Goal: Task Accomplishment & Management: Complete application form

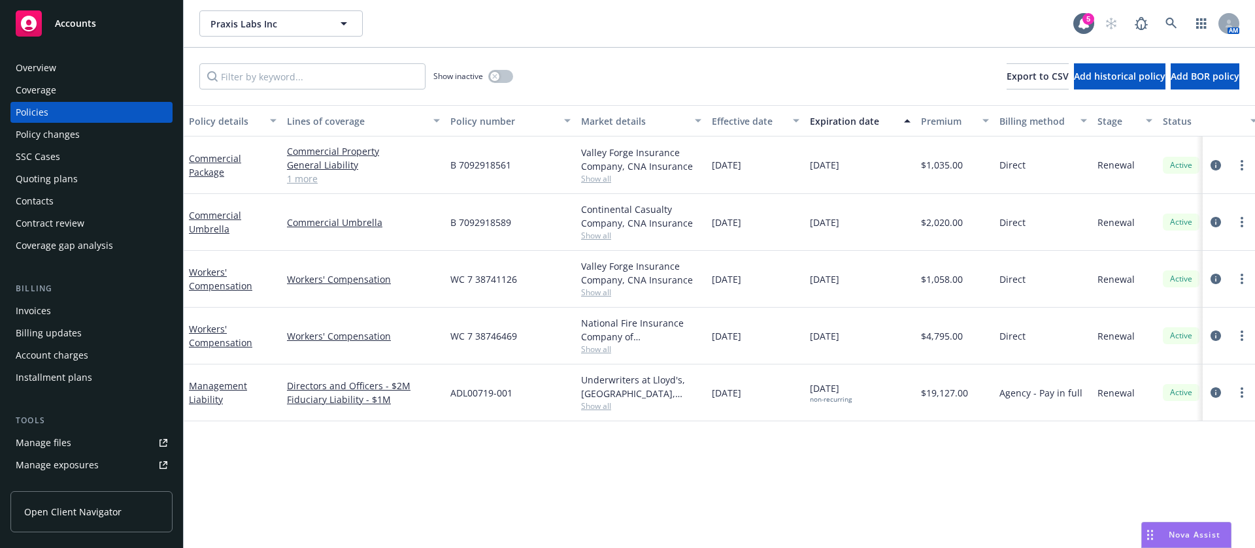
click at [78, 311] on div "Invoices" at bounding box center [92, 311] width 152 height 21
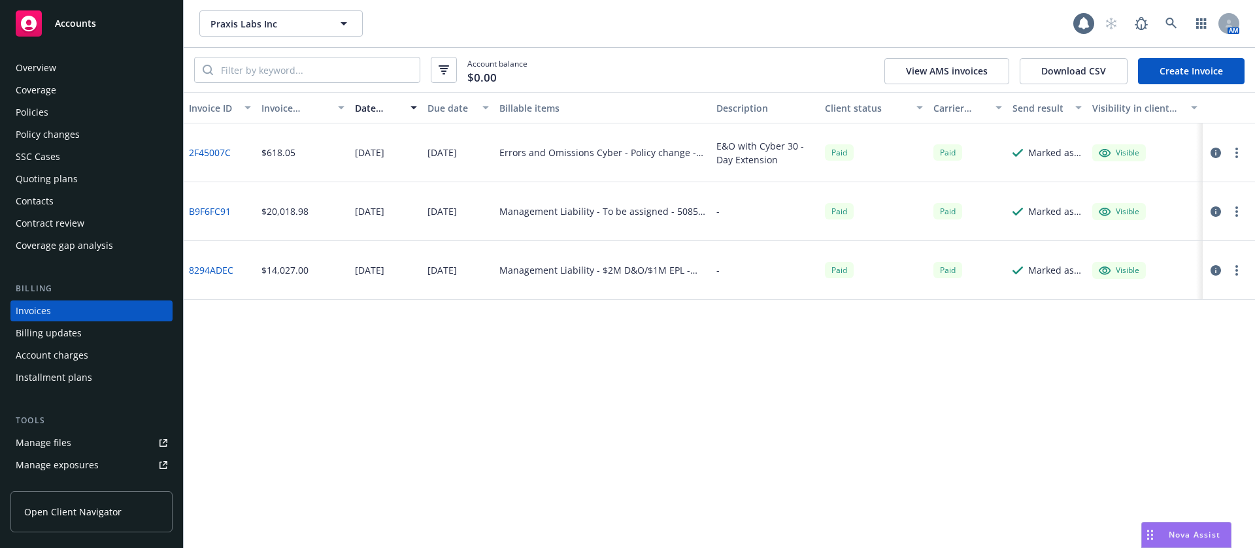
scroll to position [16, 0]
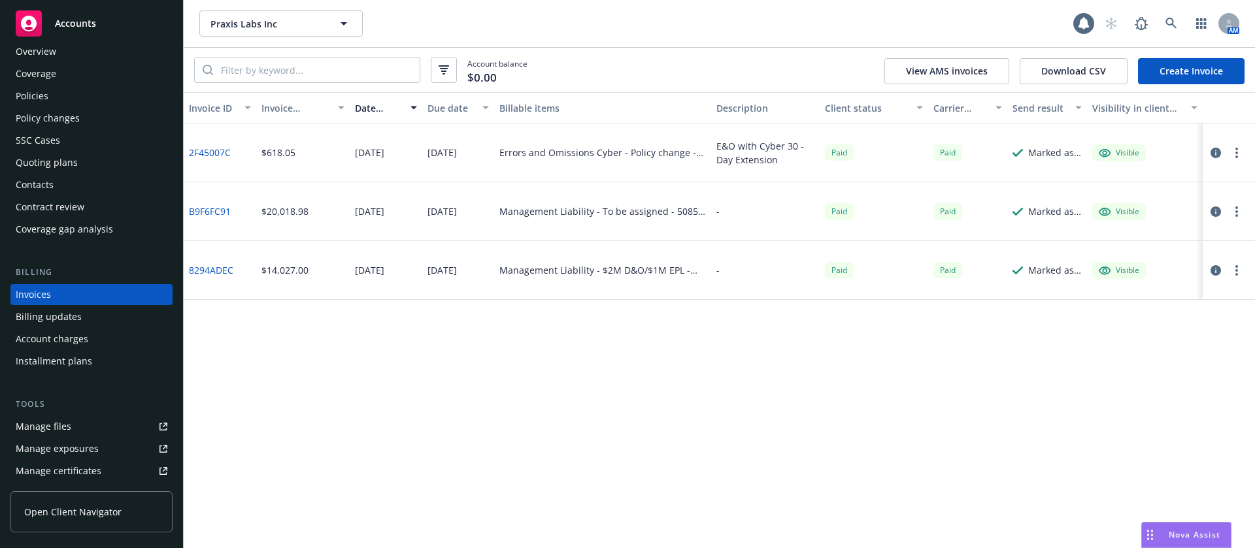
click at [1174, 69] on link "Create Invoice" at bounding box center [1191, 71] width 107 height 26
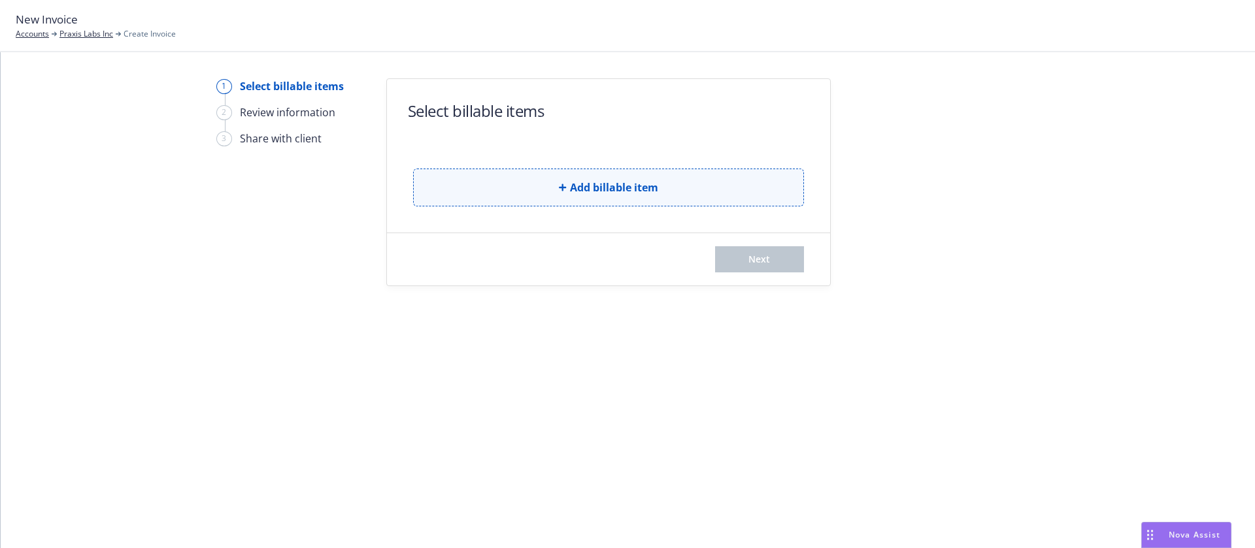
click at [478, 195] on button "Add billable item" at bounding box center [608, 188] width 391 height 38
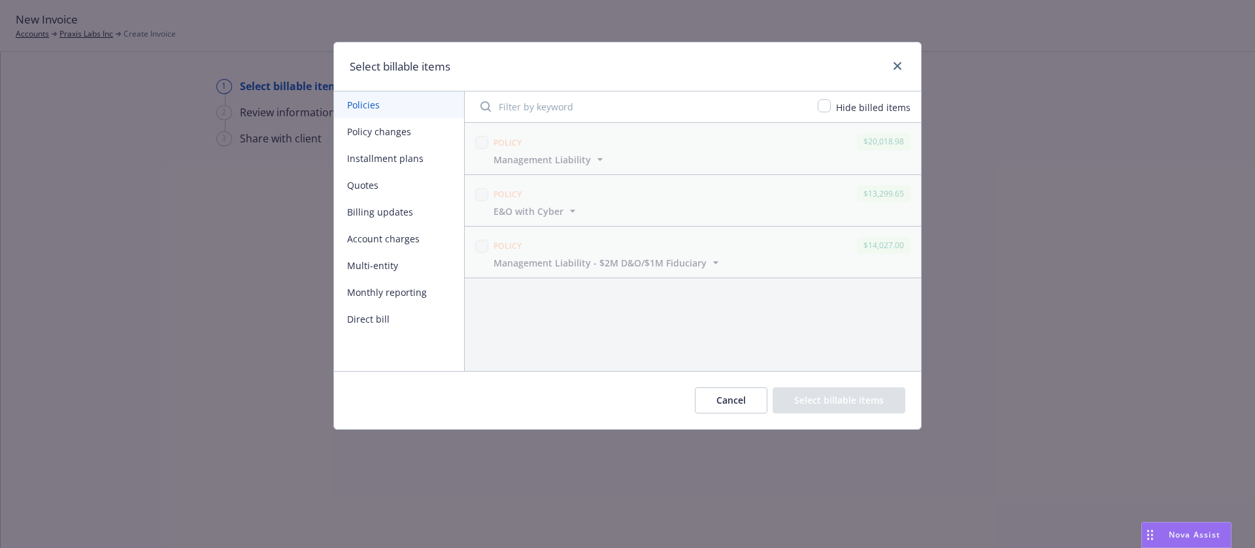
click at [723, 399] on button "Cancel" at bounding box center [731, 401] width 73 height 26
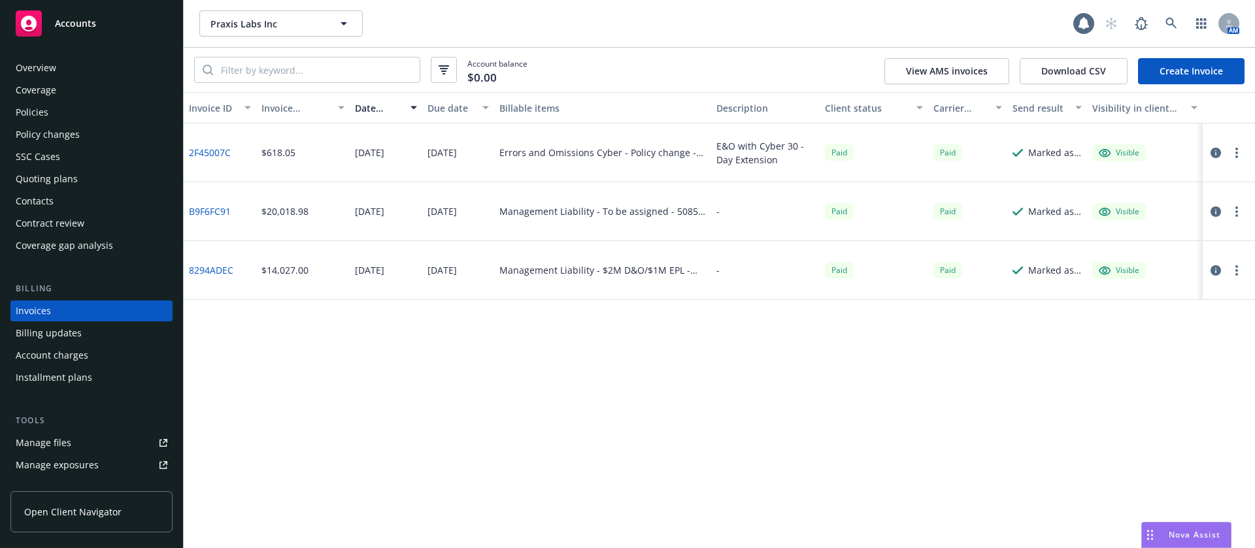
scroll to position [16, 0]
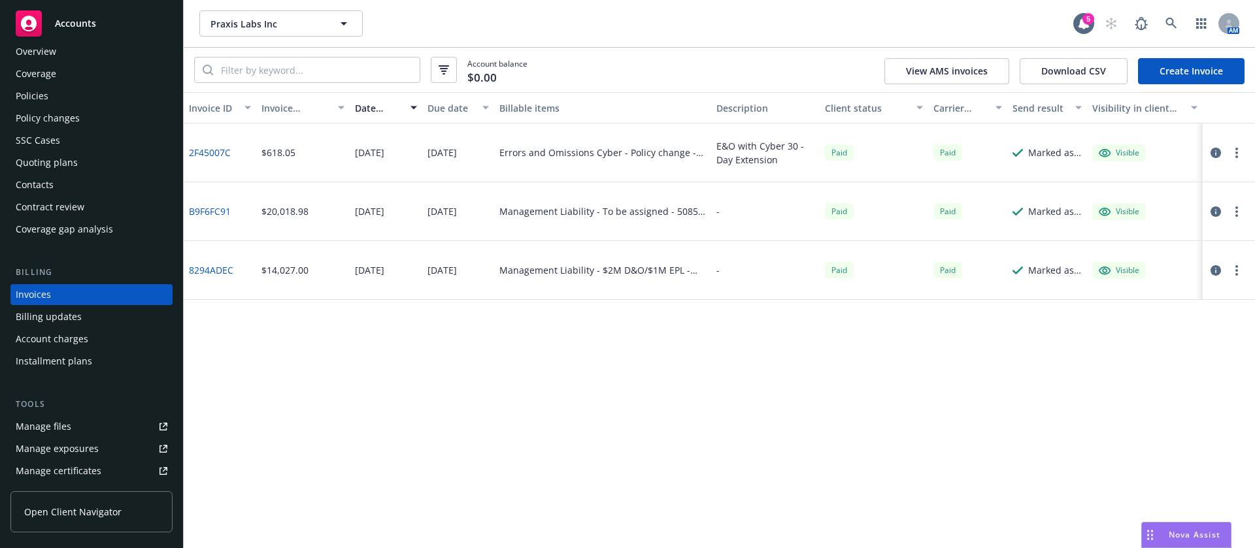
click at [86, 86] on div "Policies" at bounding box center [92, 96] width 152 height 21
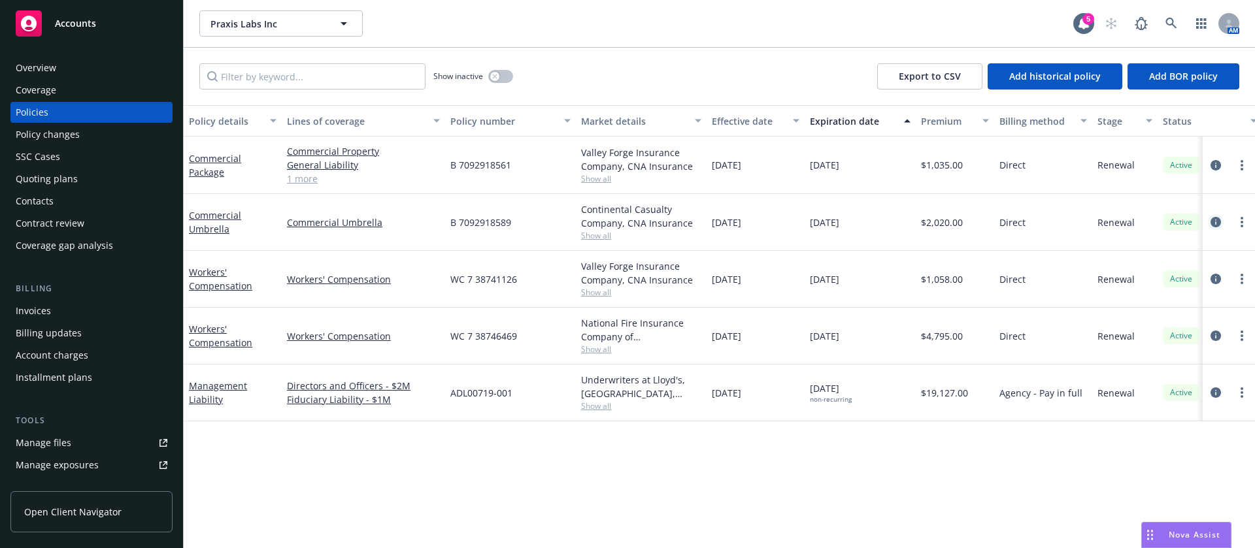
click at [1218, 220] on icon "circleInformation" at bounding box center [1216, 222] width 10 height 10
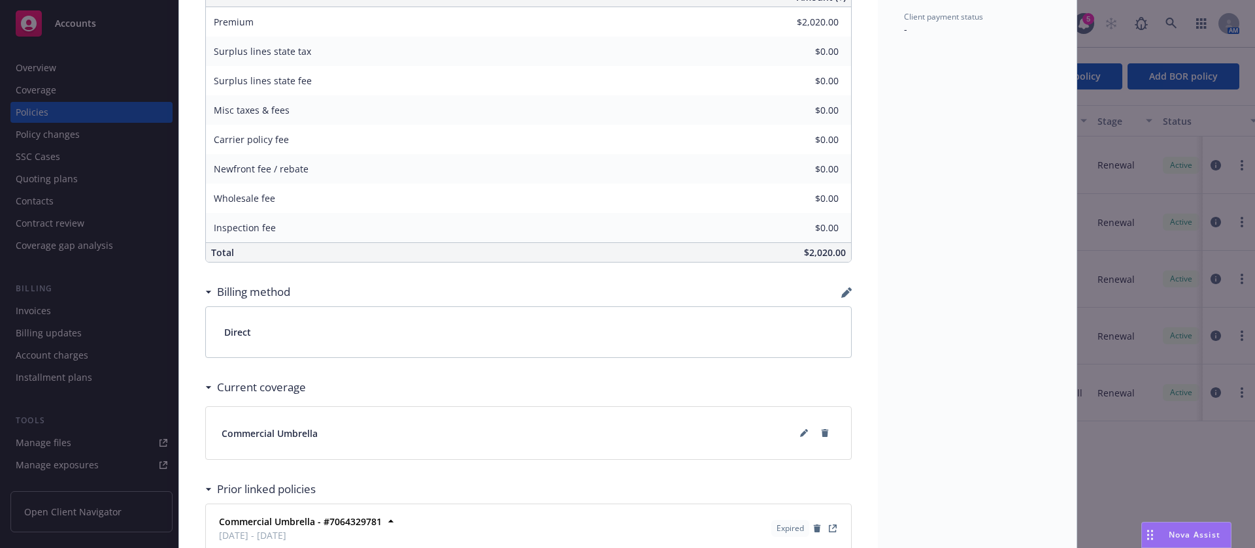
scroll to position [784, 0]
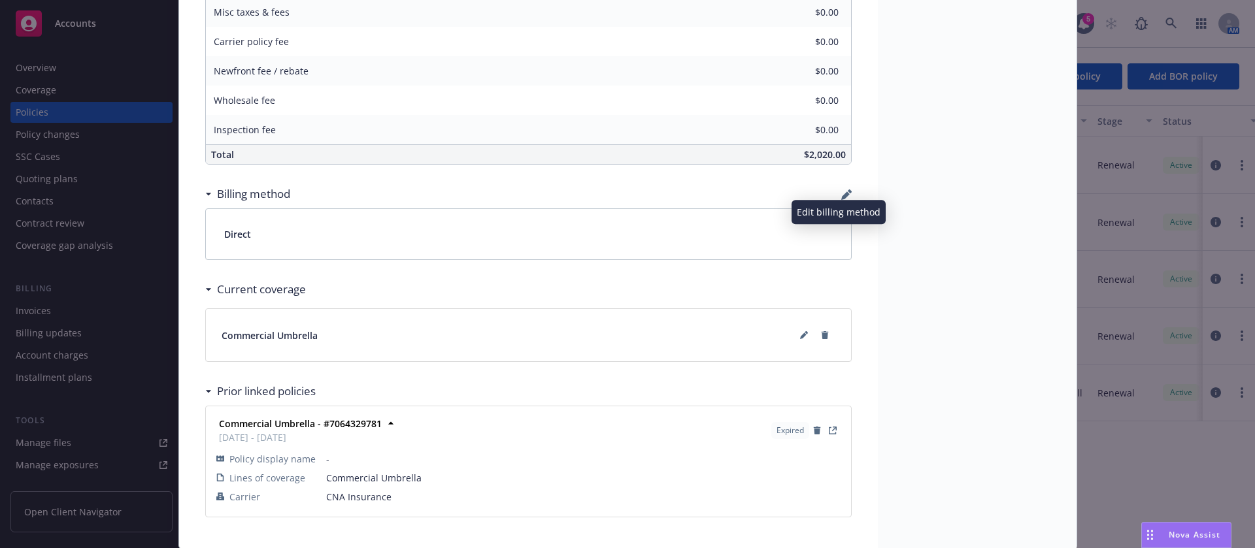
click at [841, 195] on icon "button" at bounding box center [845, 196] width 8 height 8
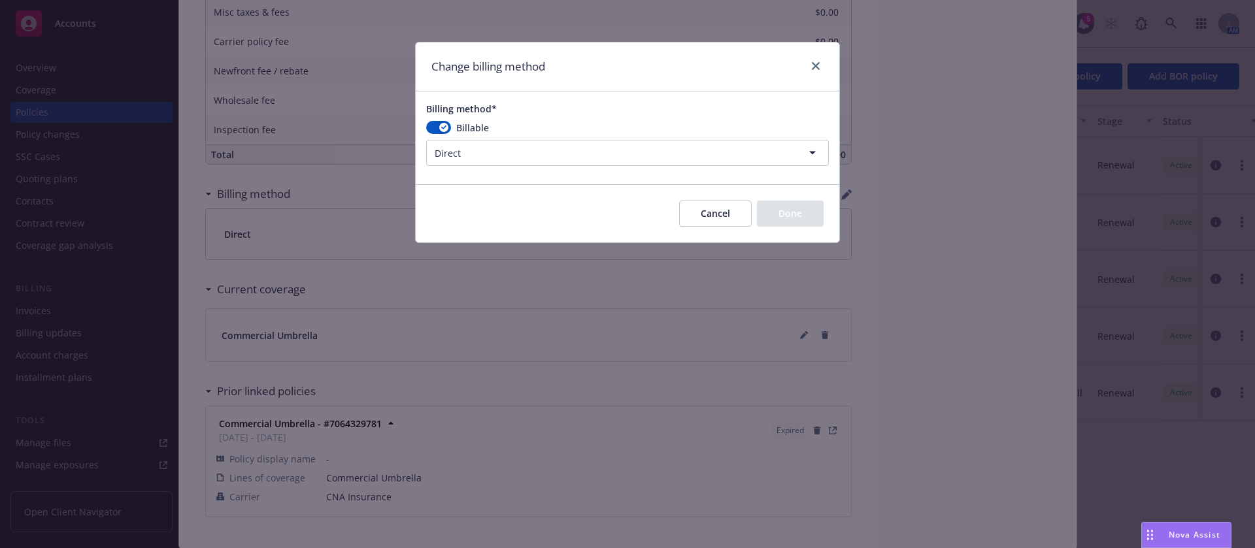
click at [647, 143] on html "Accounts Overview Coverage Policies Policy changes SSC Cases Quoting plans Cont…" at bounding box center [627, 274] width 1255 height 548
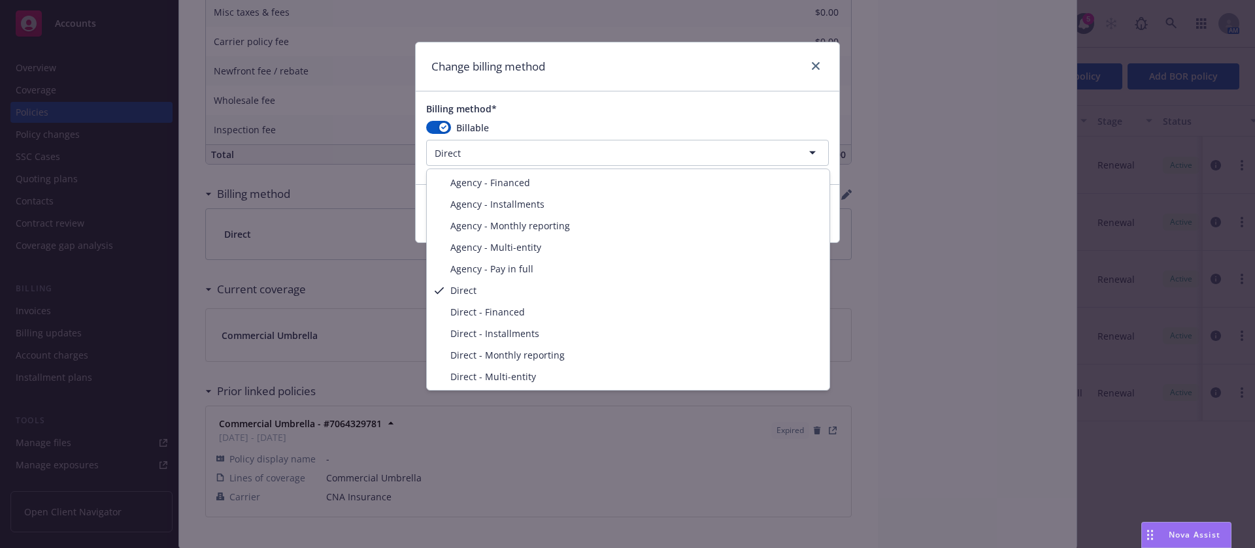
select select "AGENCY_PAY_IN_FULL"
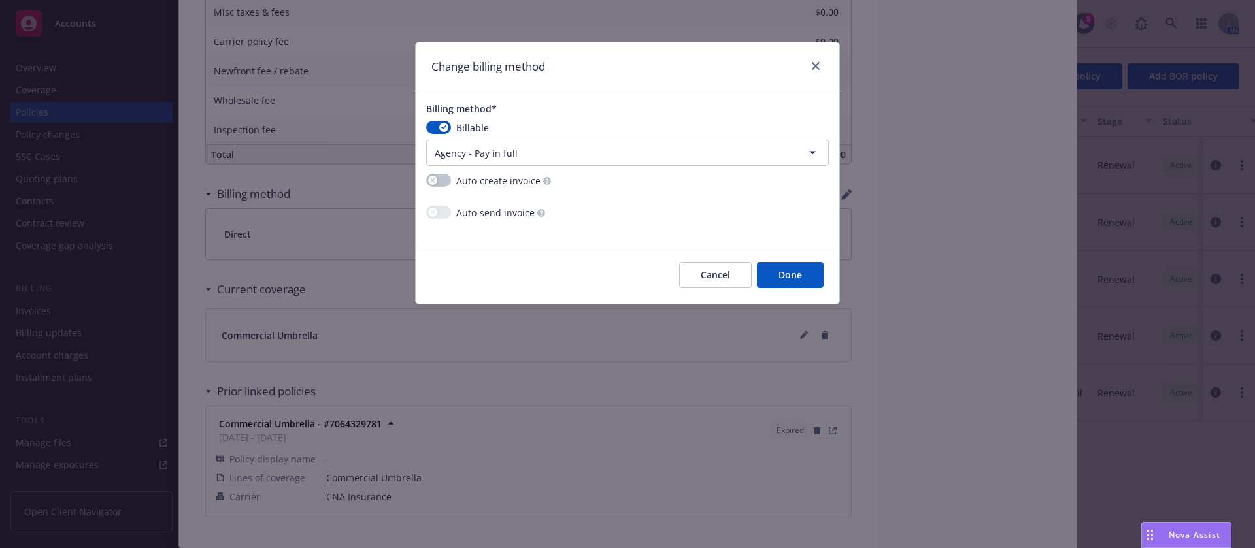
click at [810, 276] on button "Done" at bounding box center [790, 275] width 67 height 26
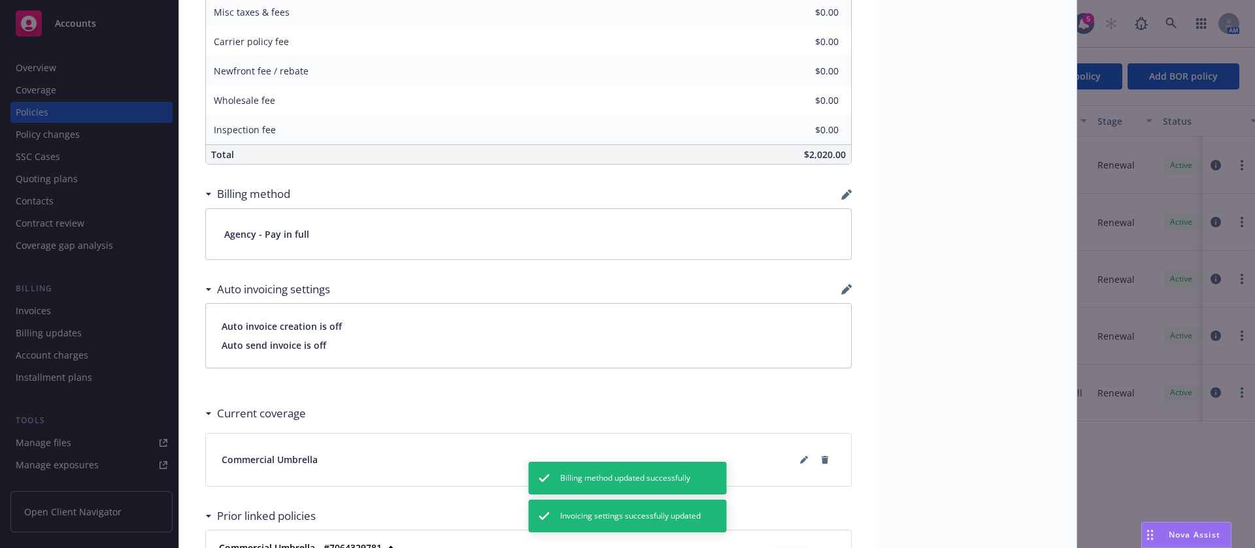
click at [119, 263] on div "Policy Commercial Umbrella 11/04/2024 - Galib Sheik - Case #01371433 Policy Lim…" at bounding box center [627, 274] width 1255 height 548
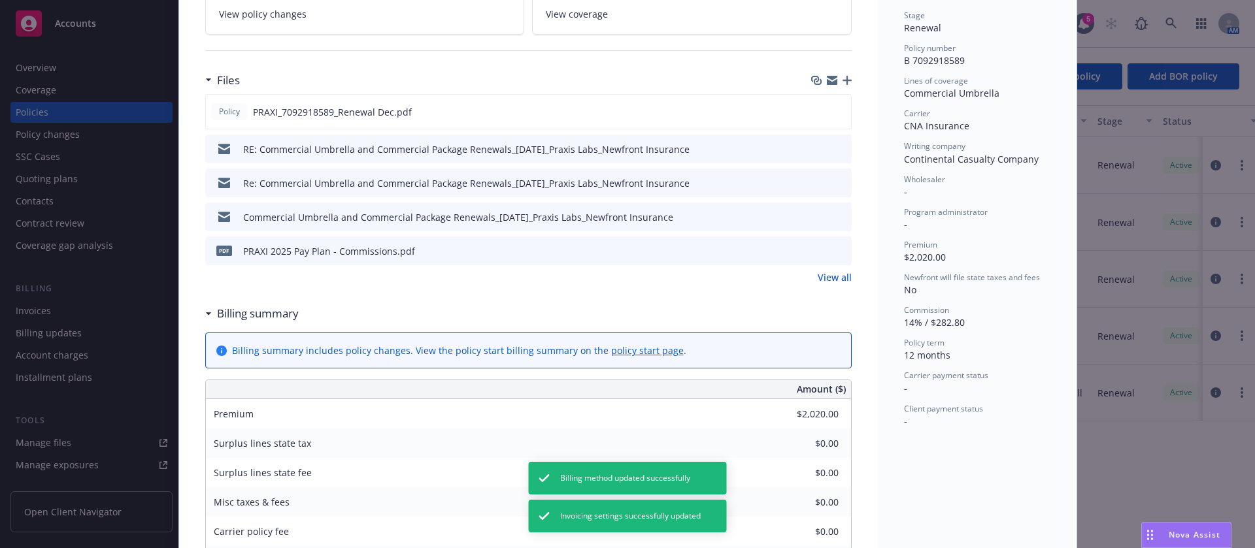
scroll to position [0, 0]
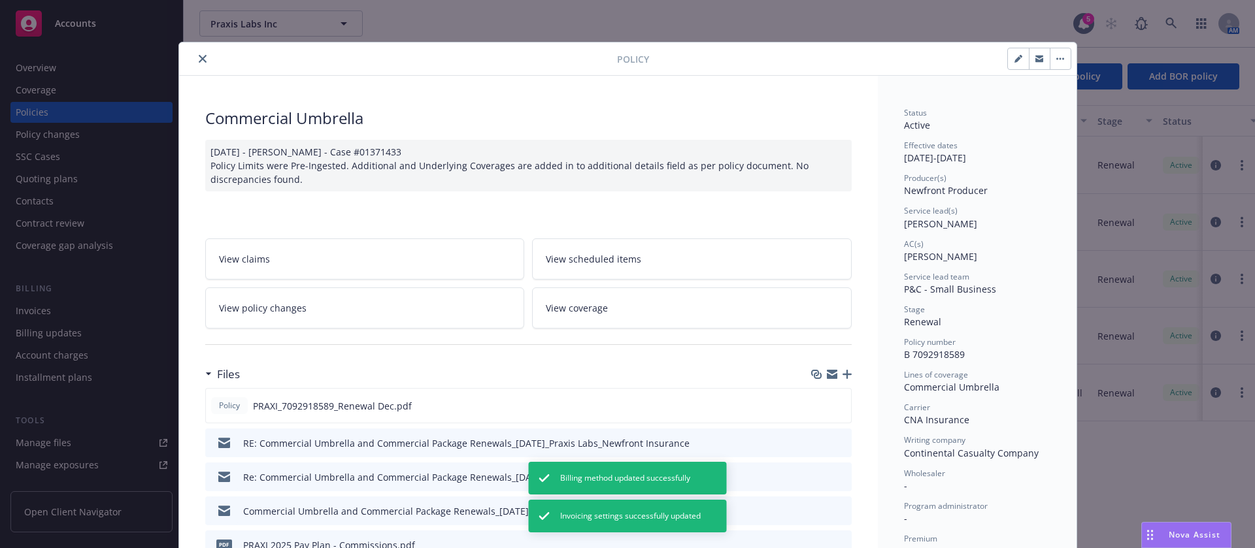
click at [199, 59] on icon "close" at bounding box center [203, 59] width 8 height 8
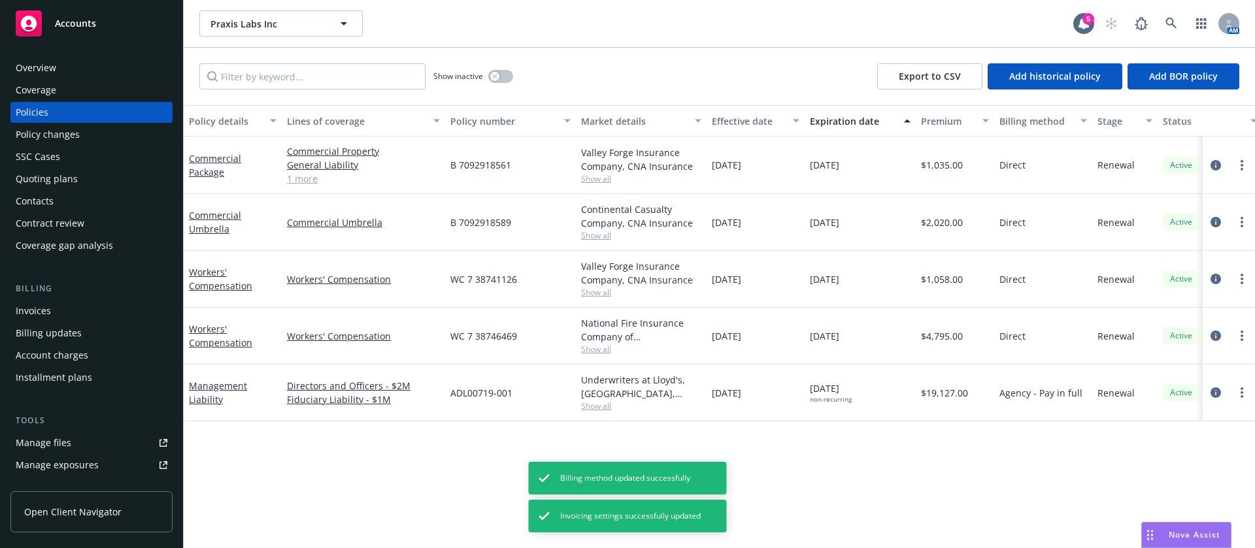
click at [76, 308] on div "Invoices" at bounding box center [92, 311] width 152 height 21
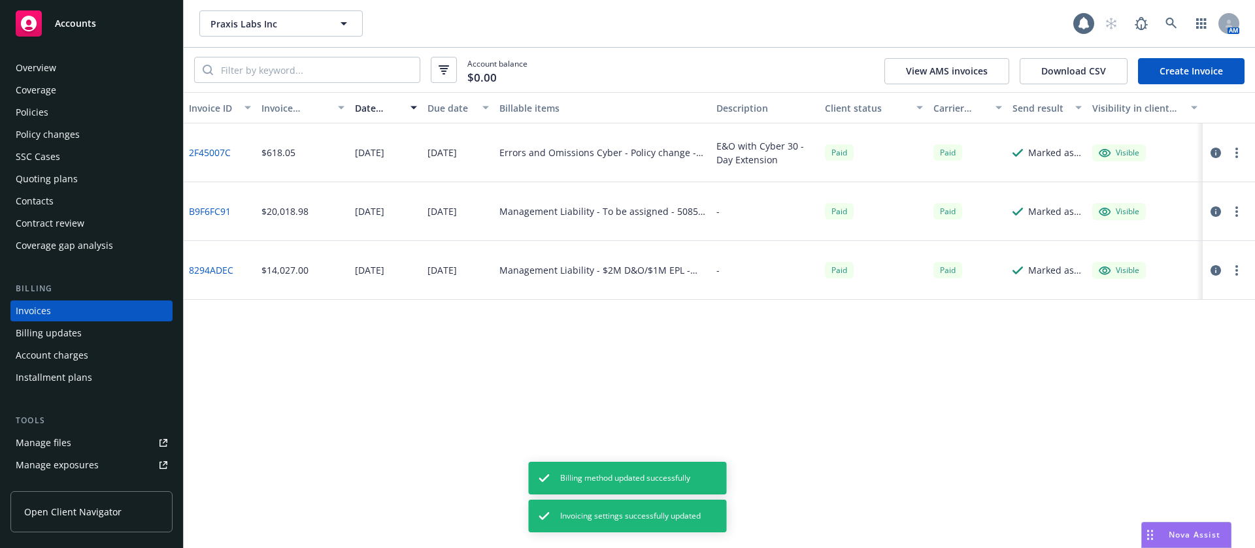
scroll to position [16, 0]
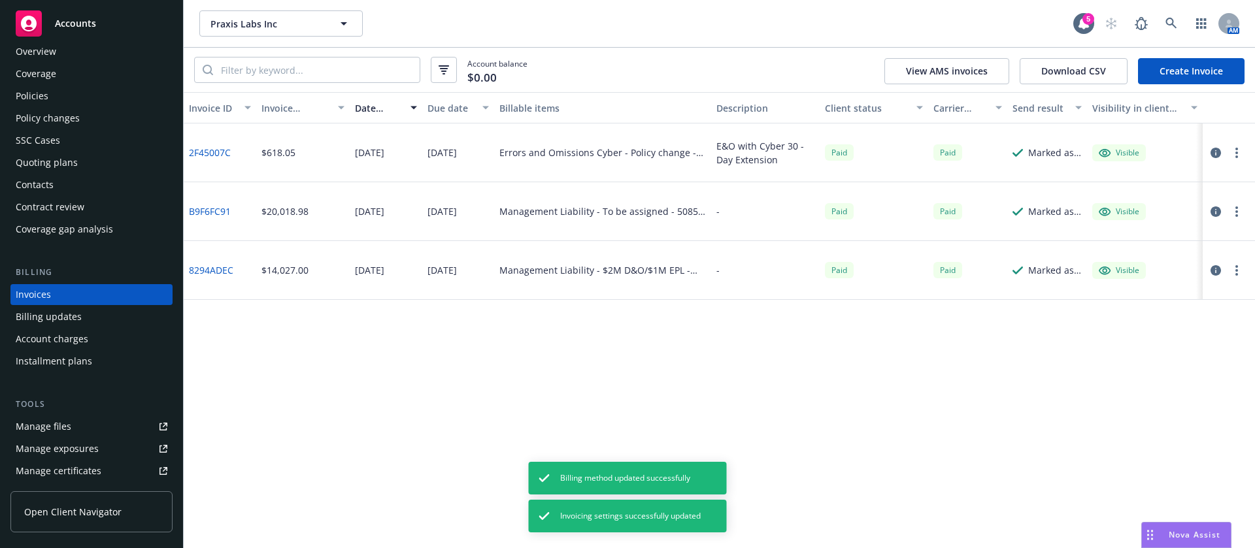
click at [101, 88] on div "Policies" at bounding box center [92, 96] width 152 height 21
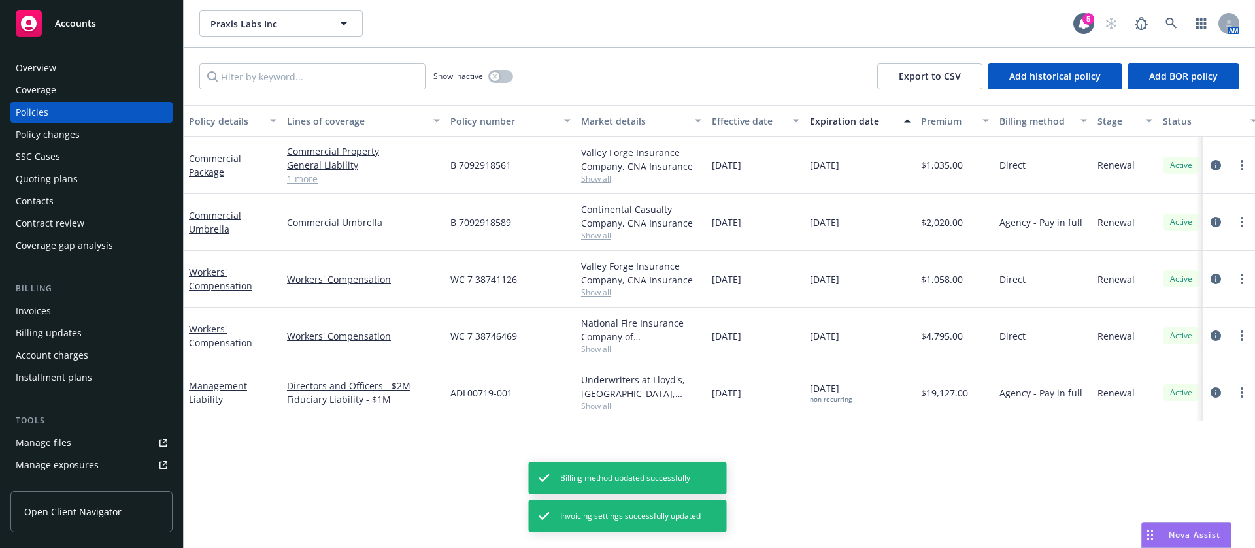
click at [36, 308] on div "Invoices" at bounding box center [33, 311] width 35 height 21
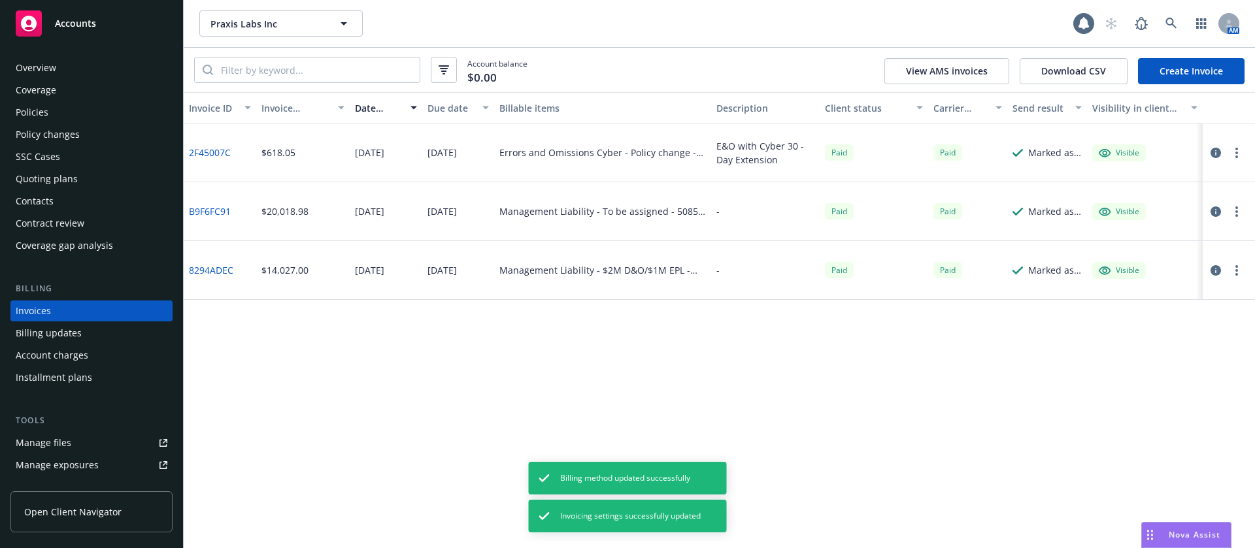
scroll to position [16, 0]
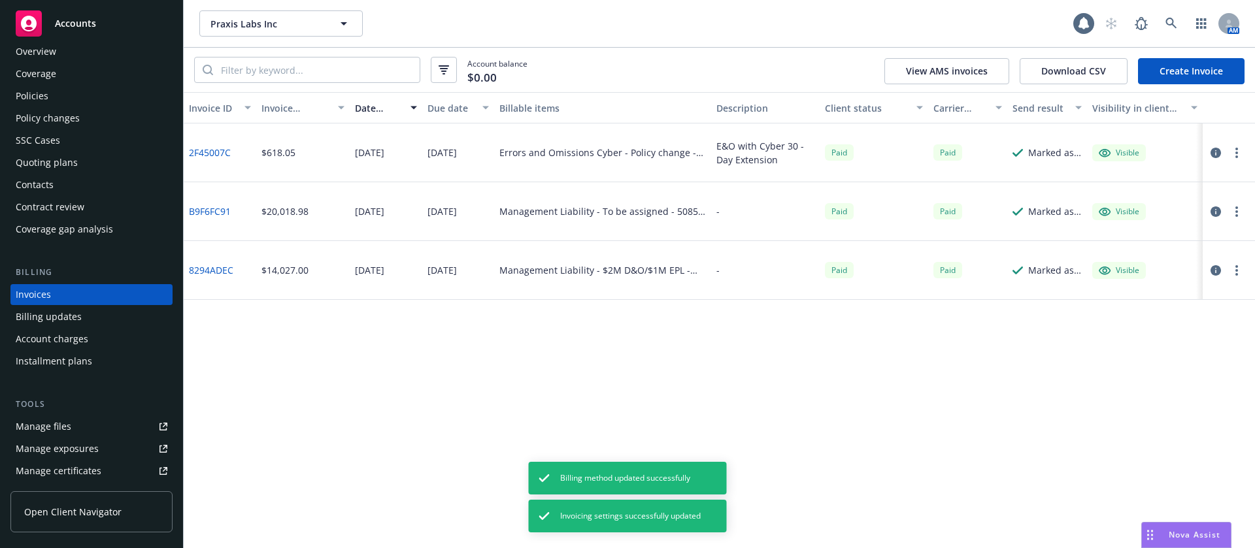
click at [1172, 72] on link "Create Invoice" at bounding box center [1191, 71] width 107 height 26
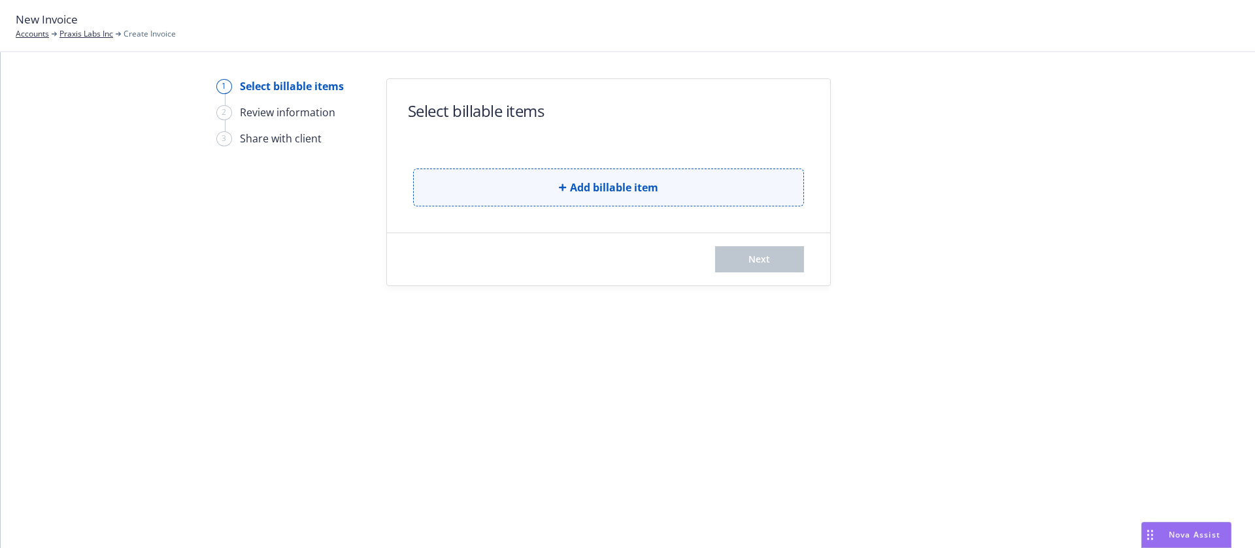
click at [509, 188] on button "Add billable item" at bounding box center [608, 188] width 391 height 38
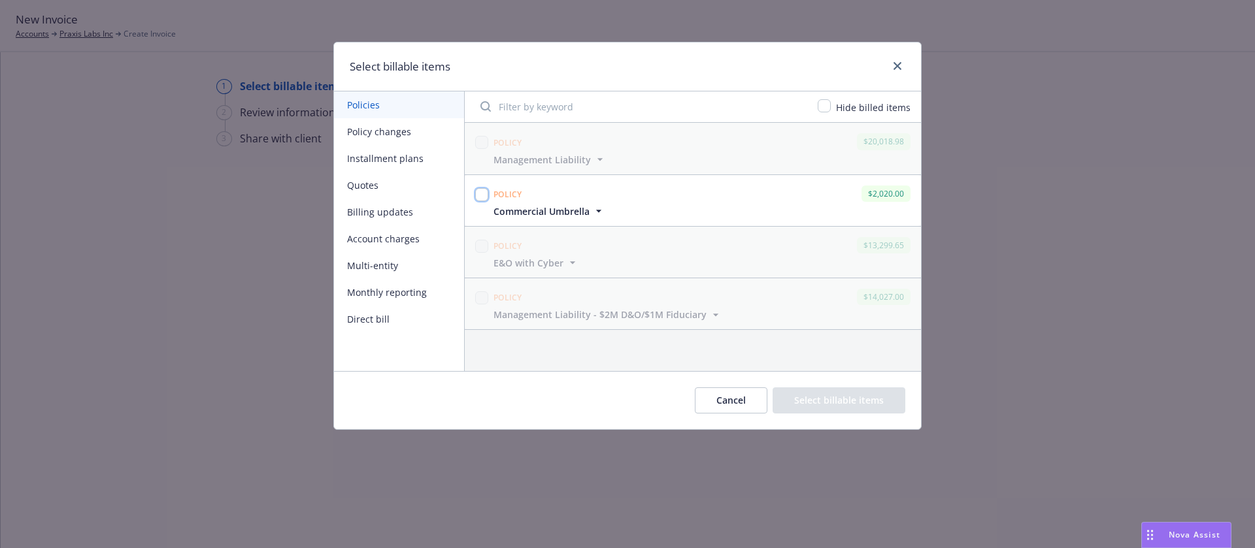
click at [484, 196] on input "checkbox" at bounding box center [481, 194] width 13 height 13
checkbox input "true"
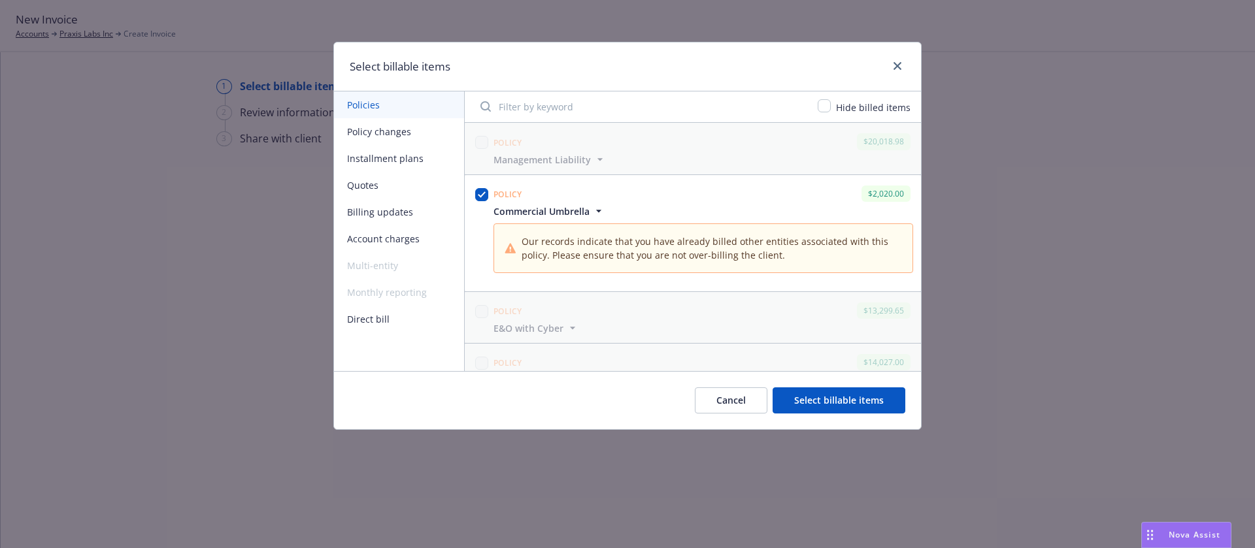
click at [749, 397] on button "Cancel" at bounding box center [731, 401] width 73 height 26
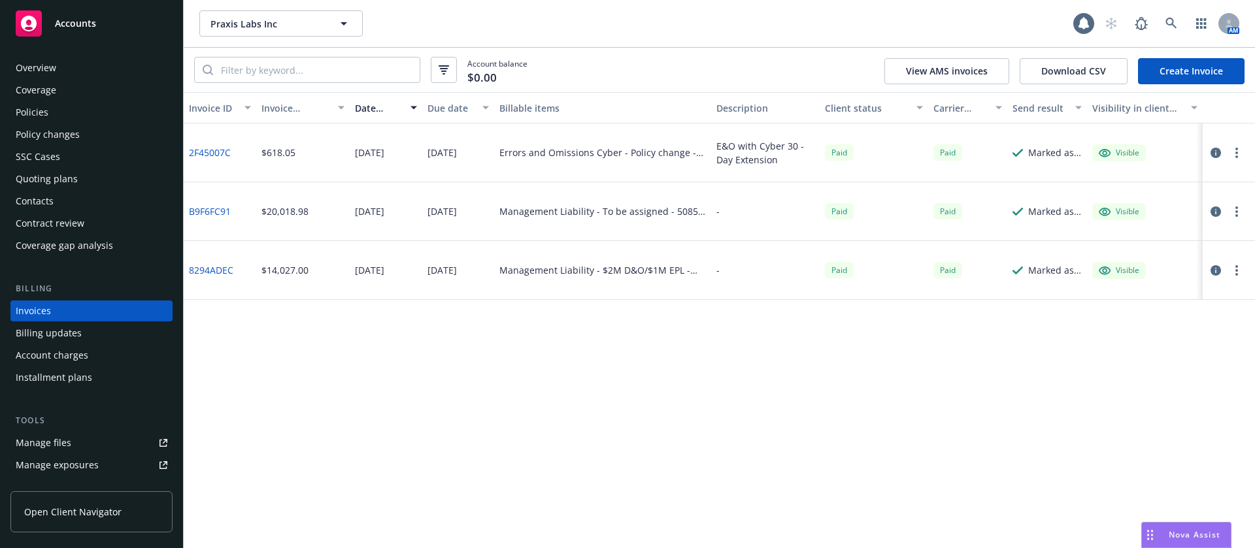
scroll to position [16, 0]
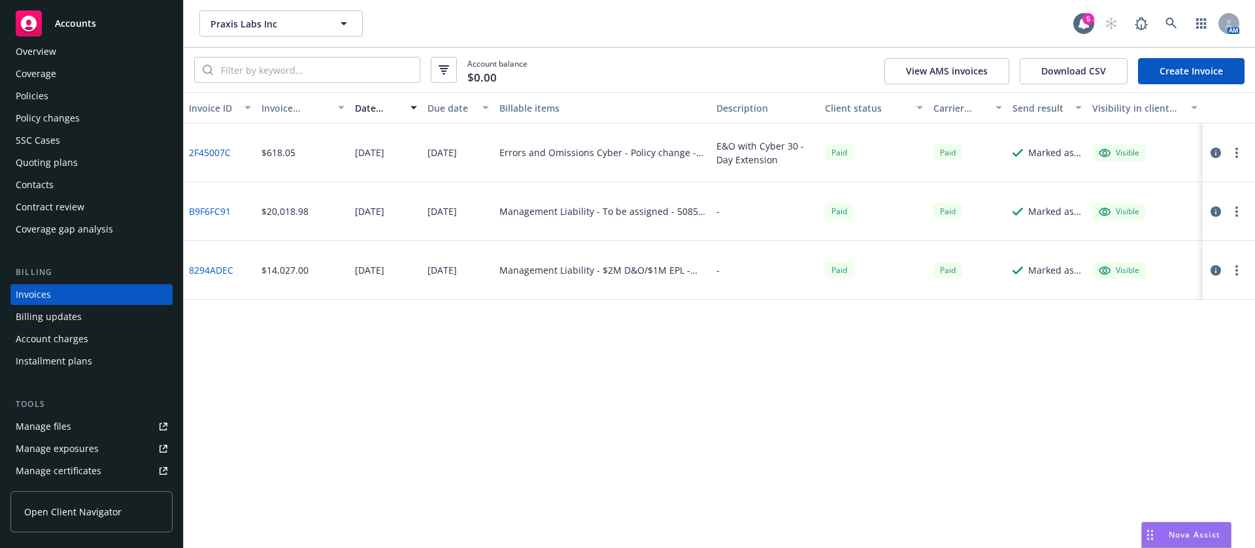
click at [1198, 80] on link "Create Invoice" at bounding box center [1191, 71] width 107 height 26
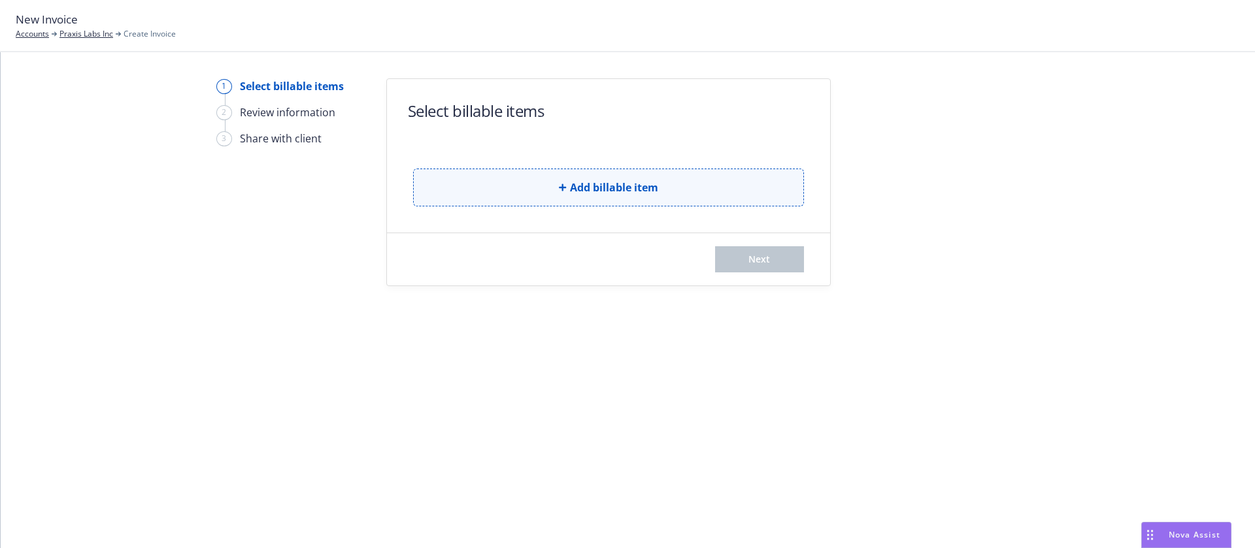
click at [456, 184] on button "Add billable item" at bounding box center [608, 188] width 391 height 38
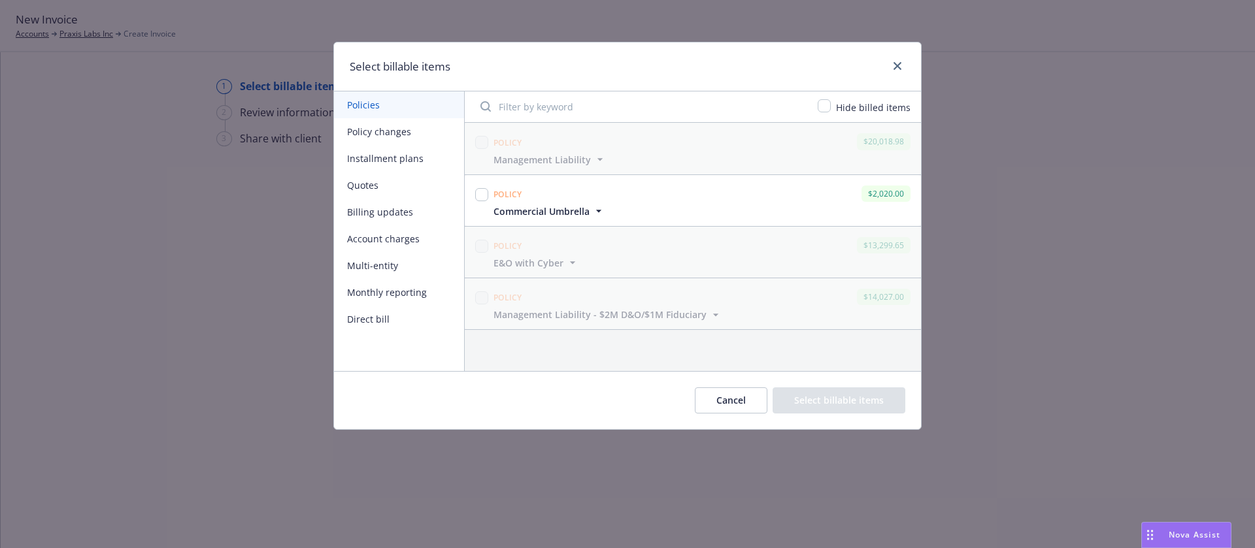
click at [588, 208] on span "Commercial Umbrella" at bounding box center [542, 212] width 96 height 14
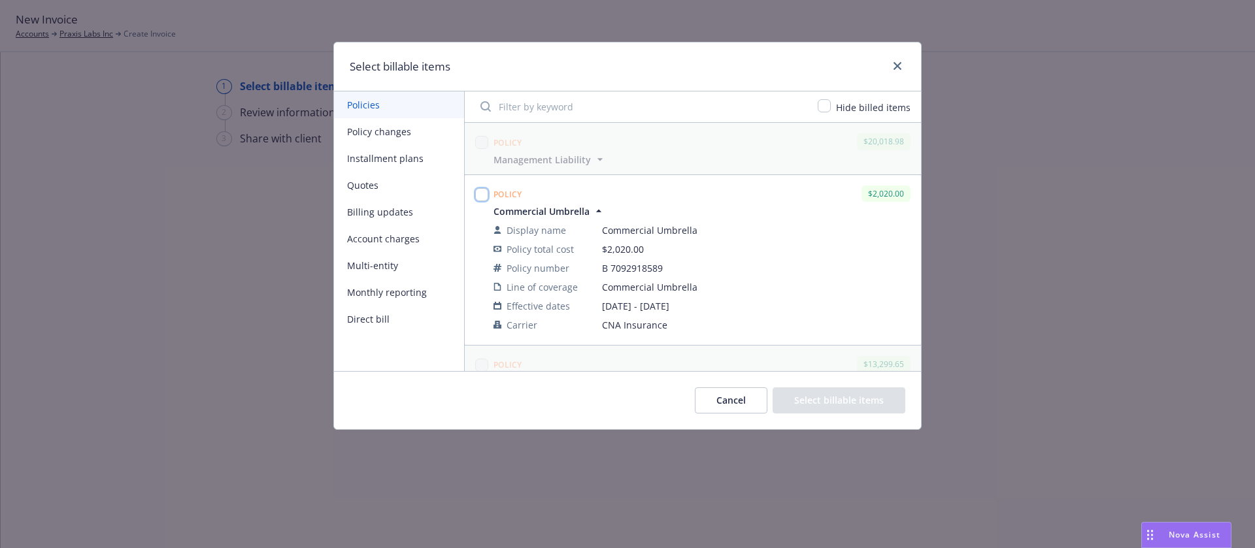
click at [487, 193] on input "checkbox" at bounding box center [481, 194] width 13 height 13
checkbox input "true"
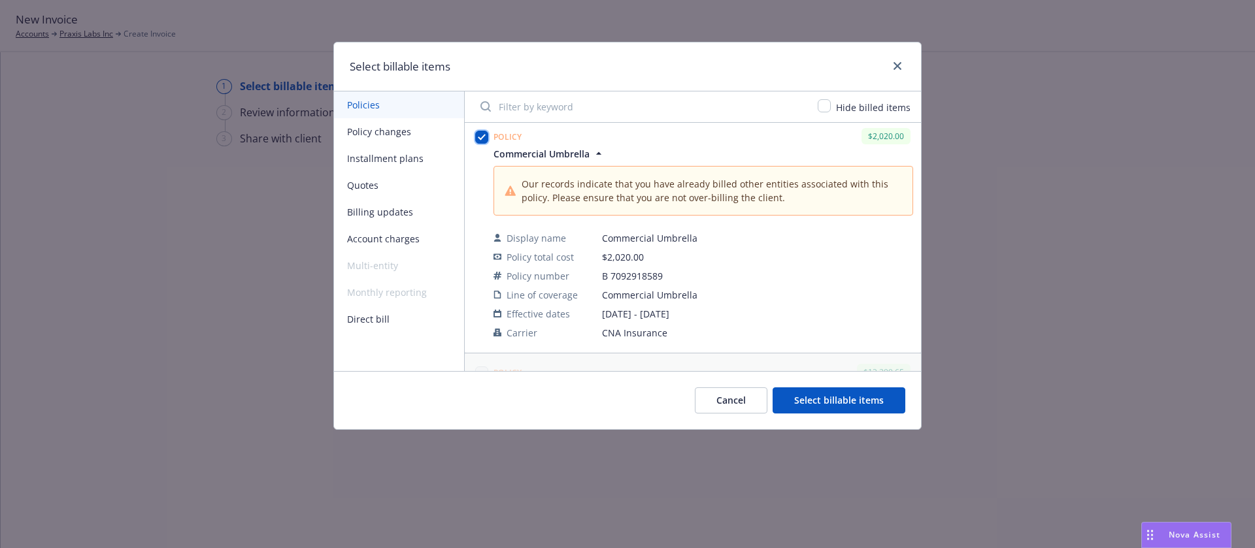
scroll to position [98, 0]
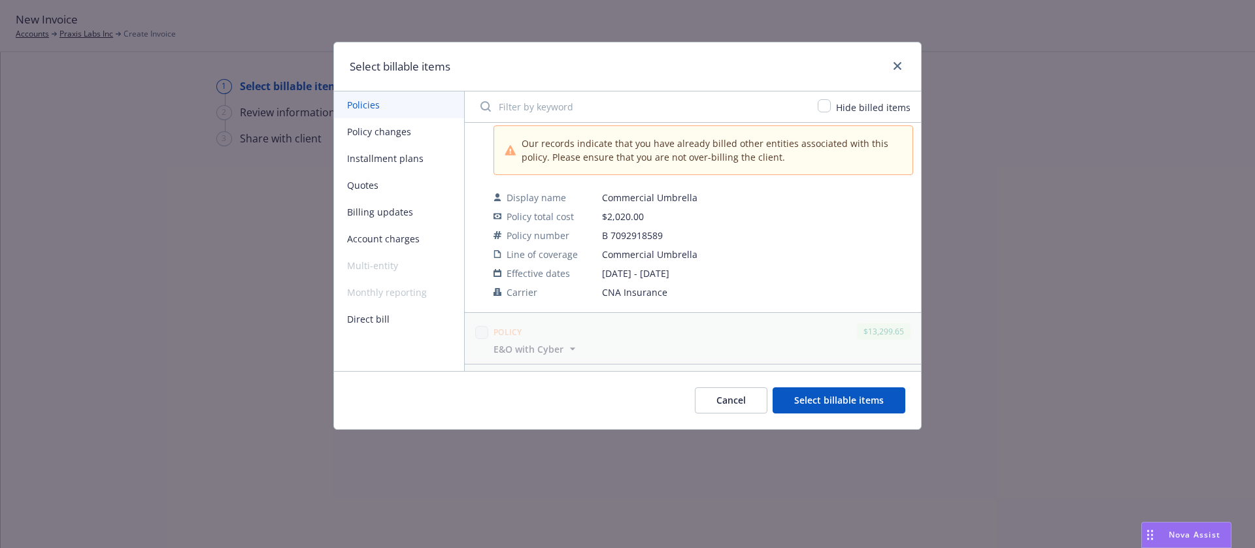
click at [731, 385] on div "Cancel Select billable items" at bounding box center [627, 400] width 587 height 58
click at [158, 334] on div "Select billable items Policies Policy changes Installment plans Quotes Billing …" at bounding box center [627, 274] width 1255 height 548
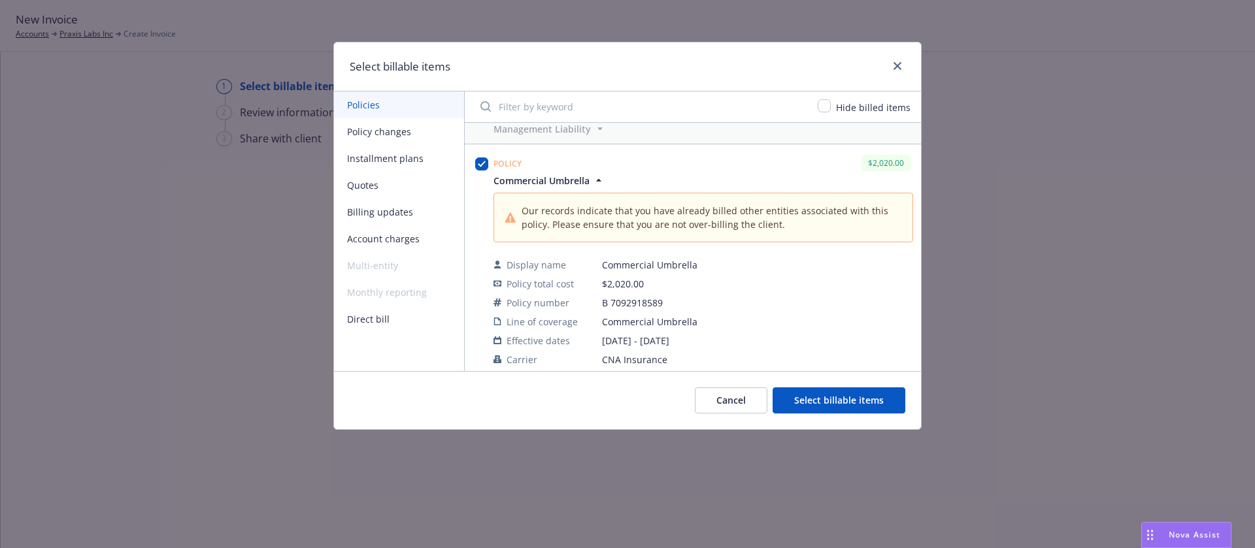
scroll to position [0, 0]
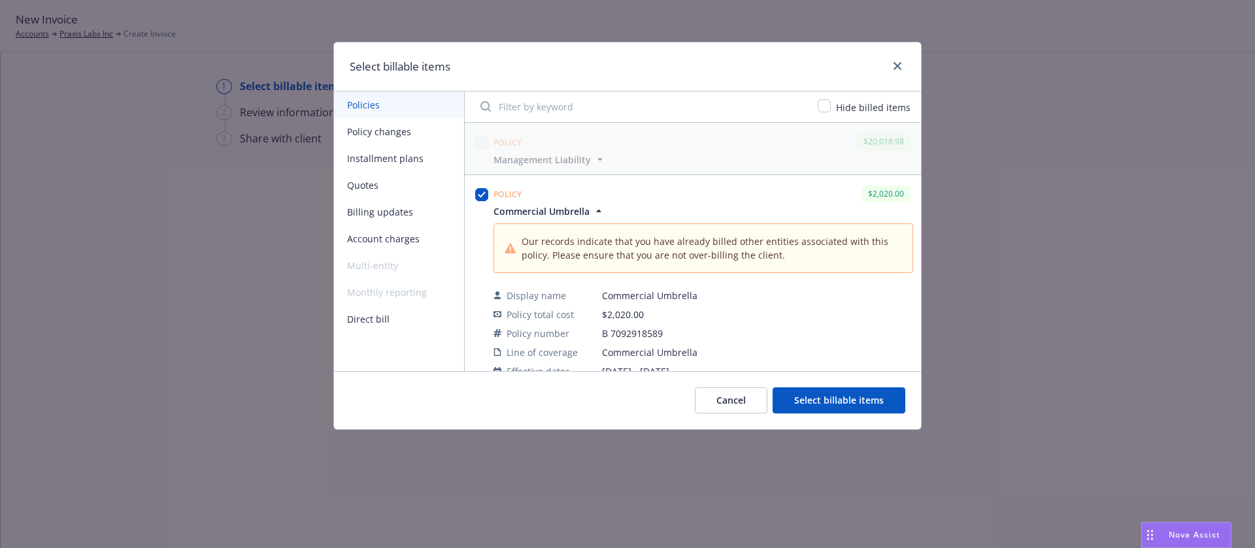
click at [832, 394] on button "Select billable items" at bounding box center [839, 401] width 133 height 26
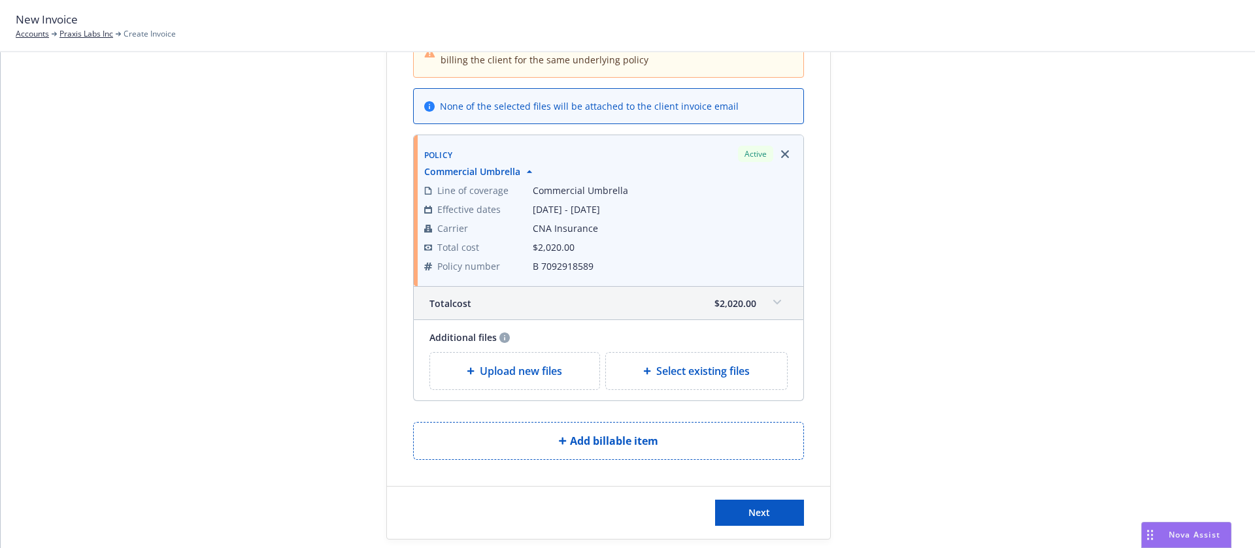
scroll to position [148, 0]
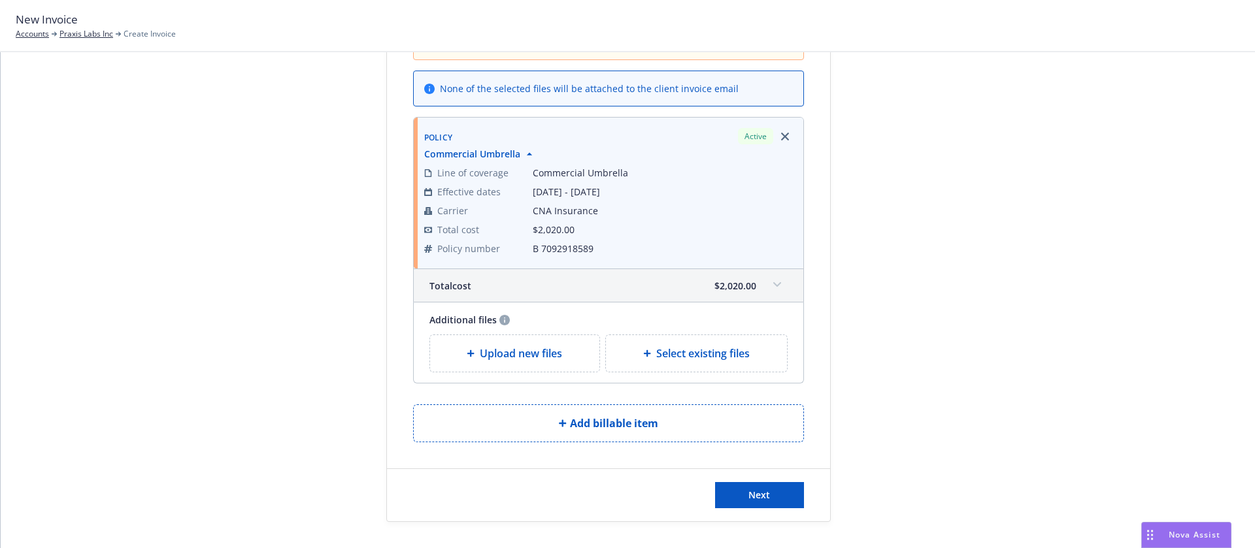
click at [525, 352] on span "Upload new files" at bounding box center [521, 354] width 82 height 16
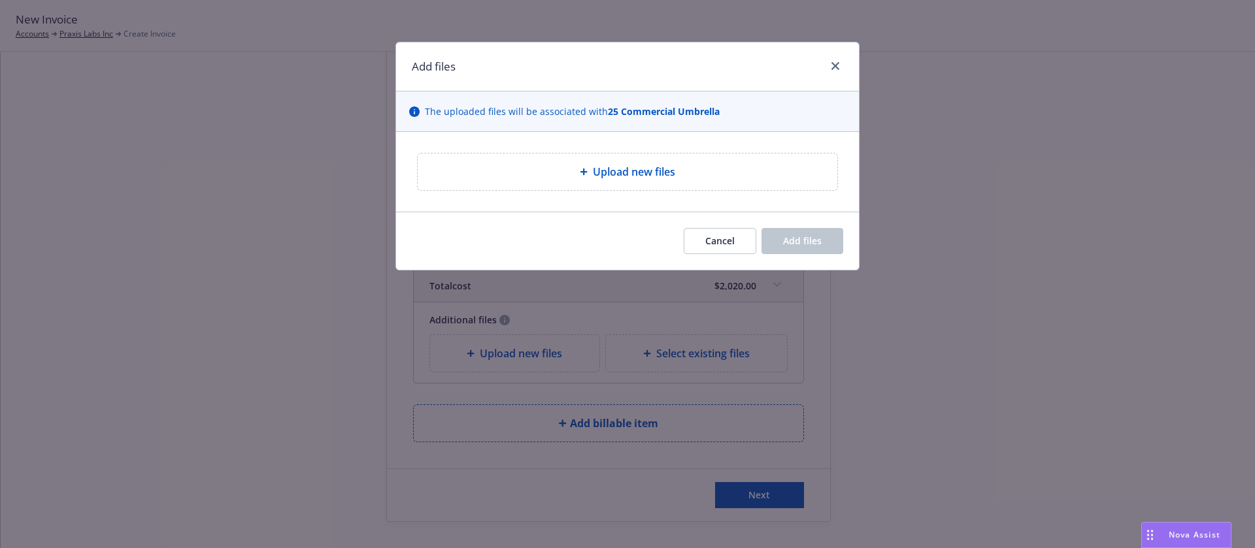
click at [562, 172] on div "Upload new files" at bounding box center [627, 172] width 399 height 16
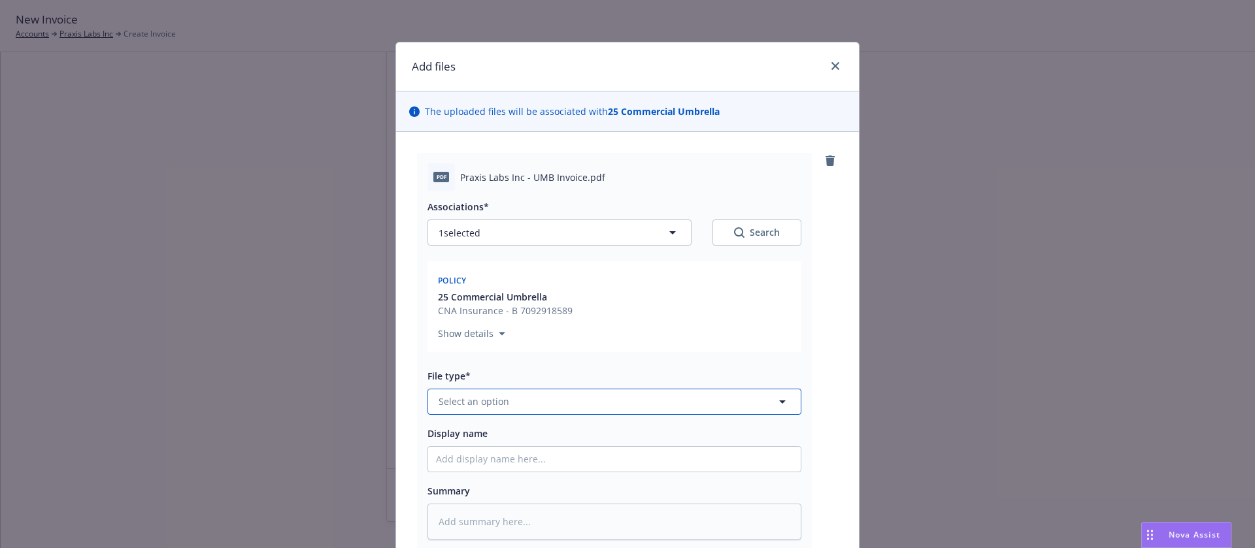
click at [602, 406] on button "Select an option" at bounding box center [615, 402] width 374 height 26
type input "th"
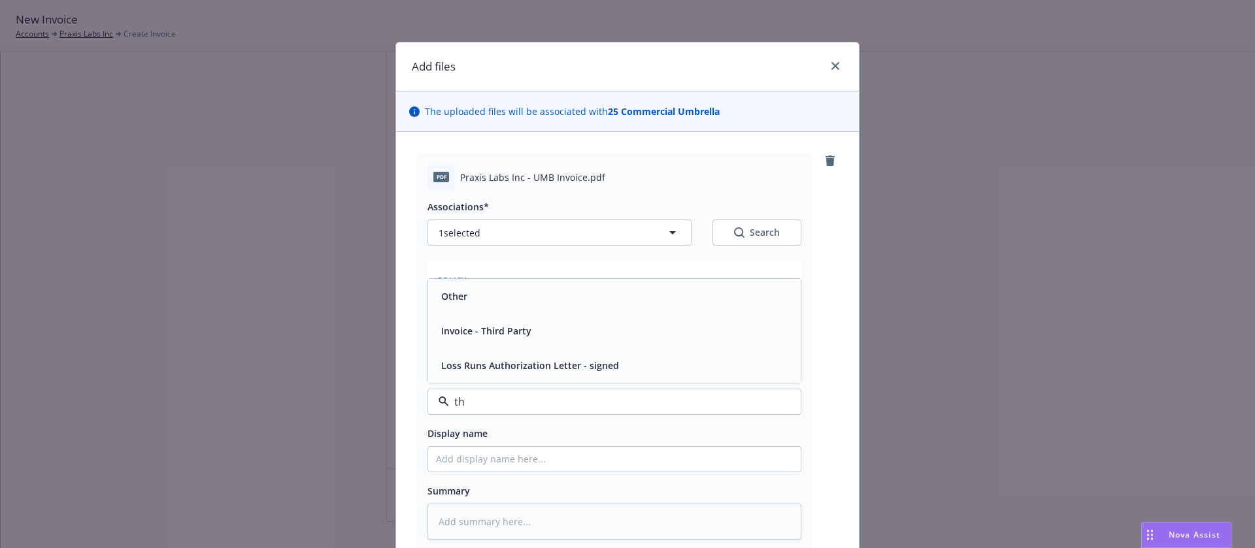
click at [545, 341] on div "Invoice - Third Party" at bounding box center [614, 331] width 373 height 35
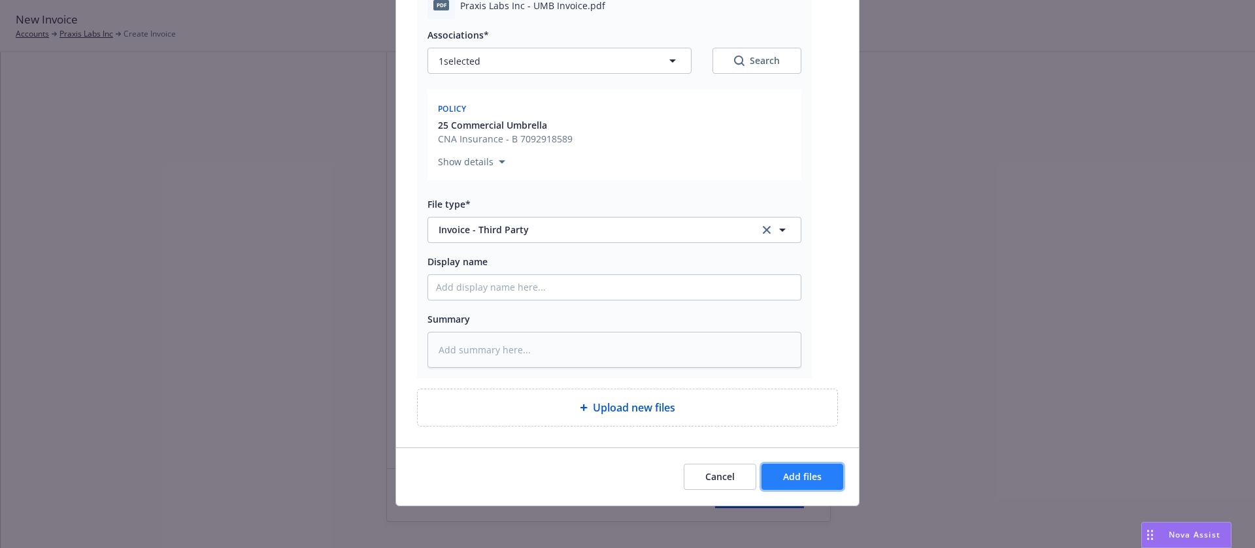
click at [794, 484] on button "Add files" at bounding box center [803, 477] width 82 height 26
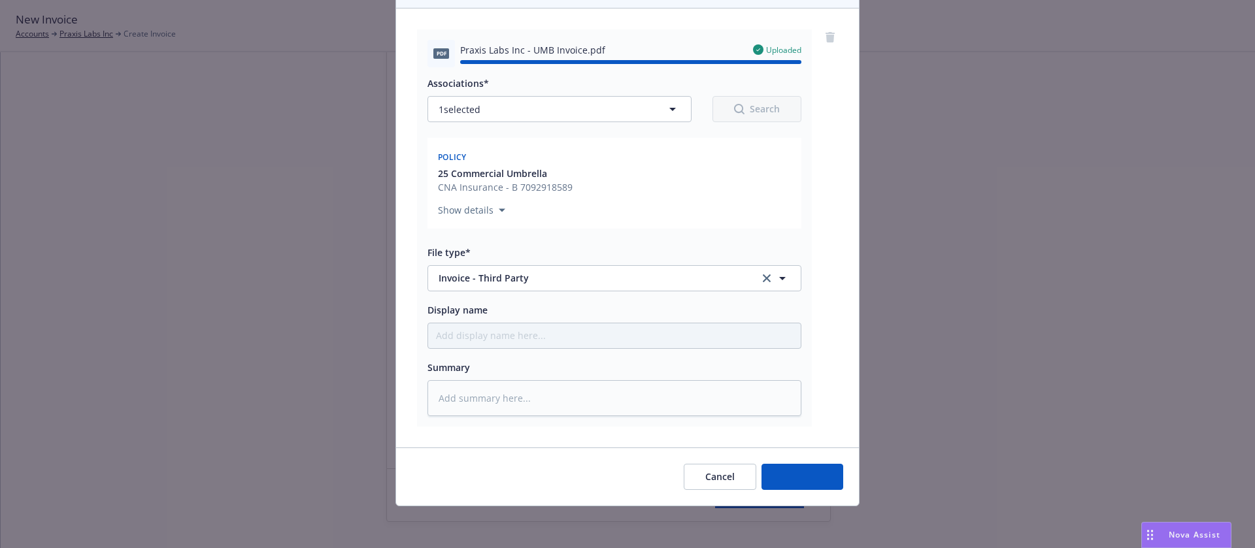
type textarea "x"
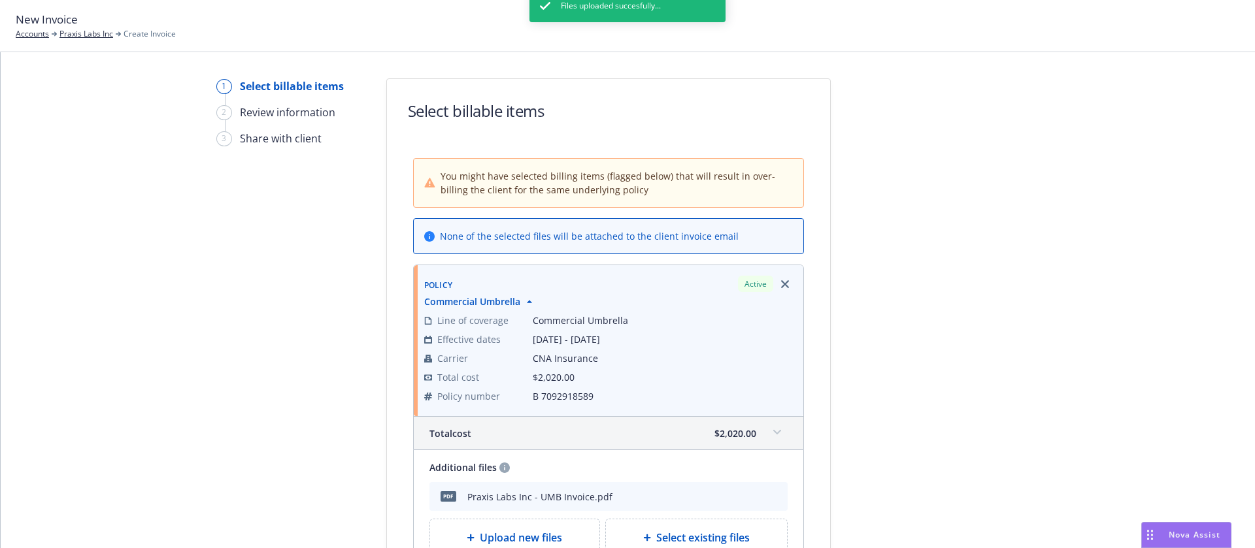
scroll to position [184, 0]
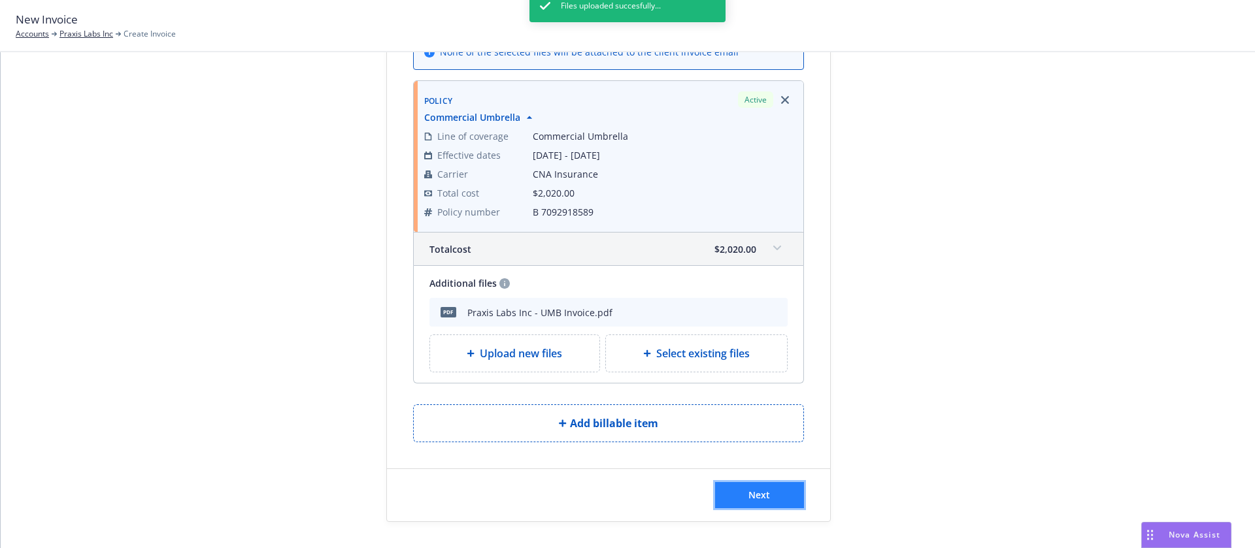
click at [773, 489] on button "Next" at bounding box center [759, 495] width 89 height 26
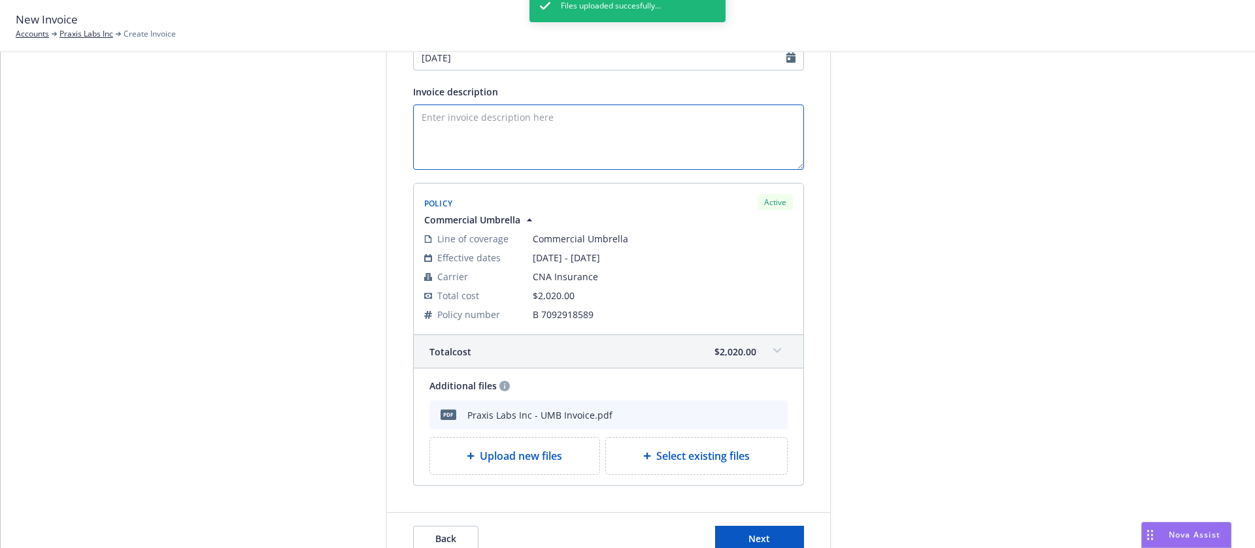
click at [511, 138] on textarea "Invoice description" at bounding box center [608, 137] width 391 height 65
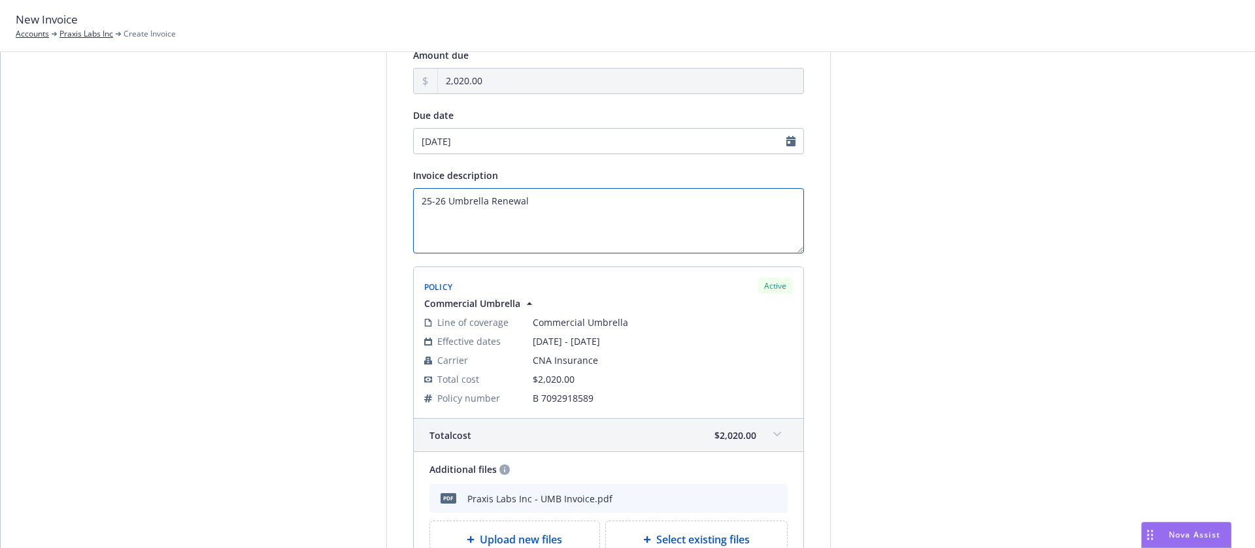
scroll to position [0, 0]
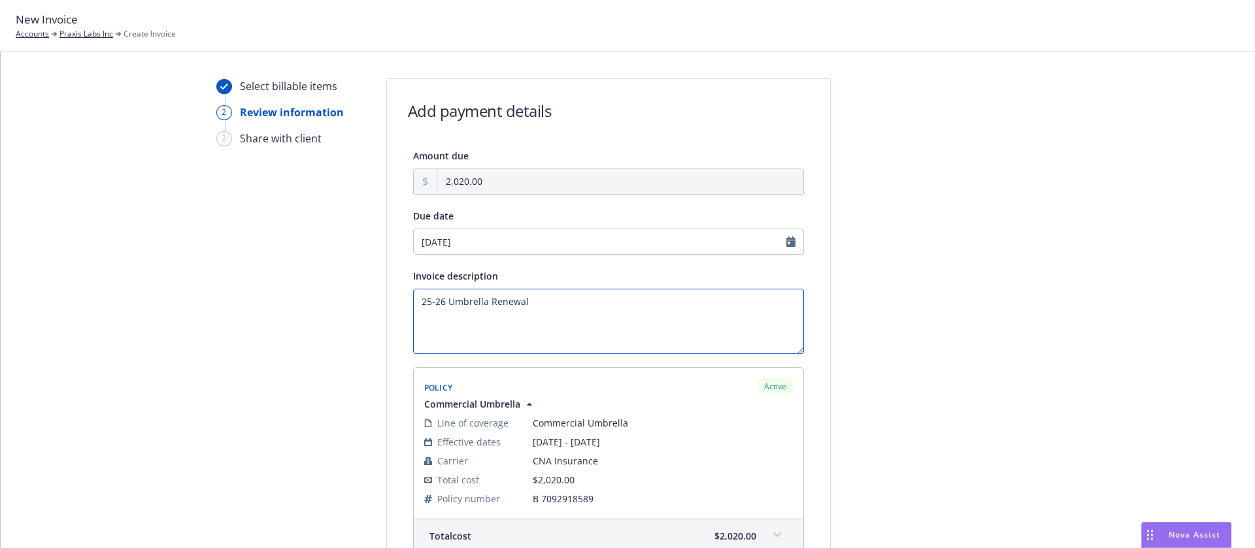
type textarea "25-26 Umbrella Renewal"
click at [490, 241] on input "08/29/2025" at bounding box center [608, 242] width 391 height 26
select select "August"
select select "2025"
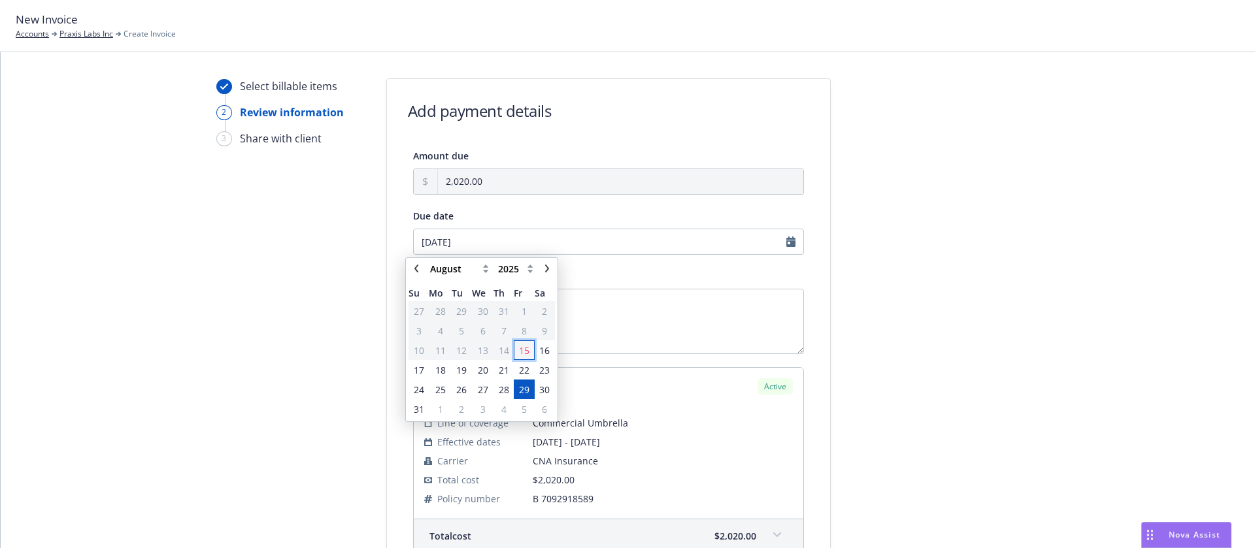
click at [524, 351] on span "15" at bounding box center [524, 351] width 10 height 14
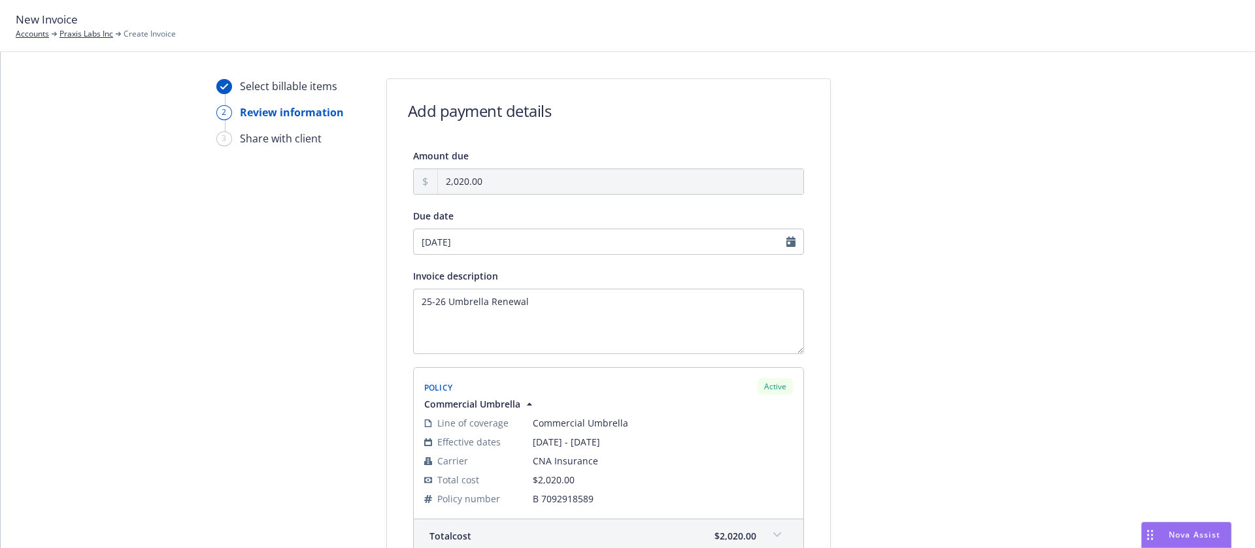
type input "08/15/2025"
click at [477, 243] on input "08/15/2025" at bounding box center [608, 242] width 391 height 26
select select "August"
select select "2025"
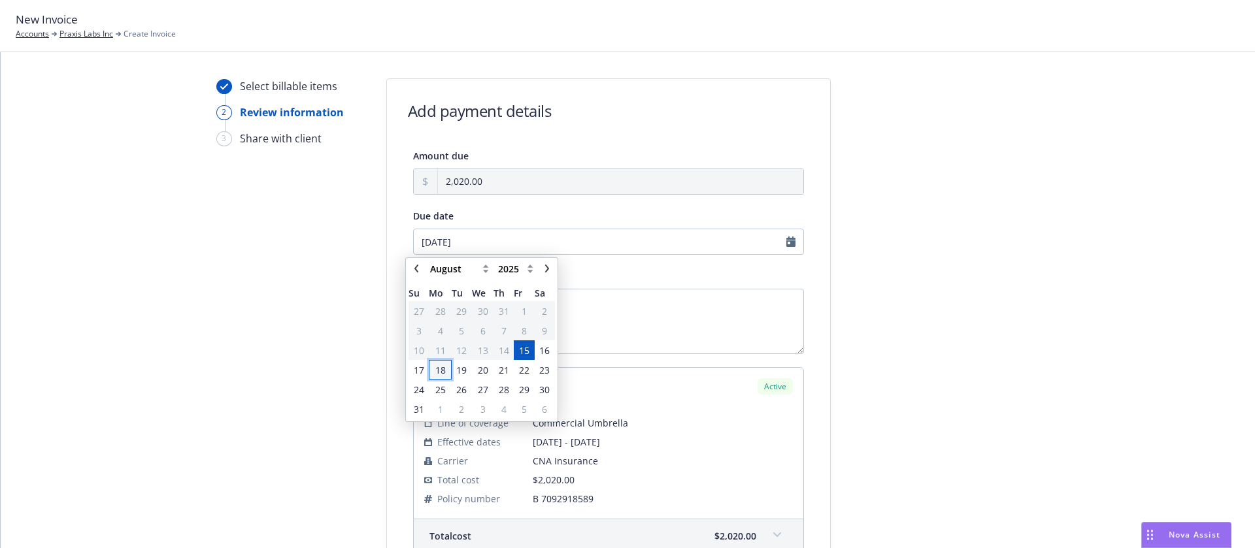
click at [438, 369] on span "18" at bounding box center [440, 370] width 10 height 14
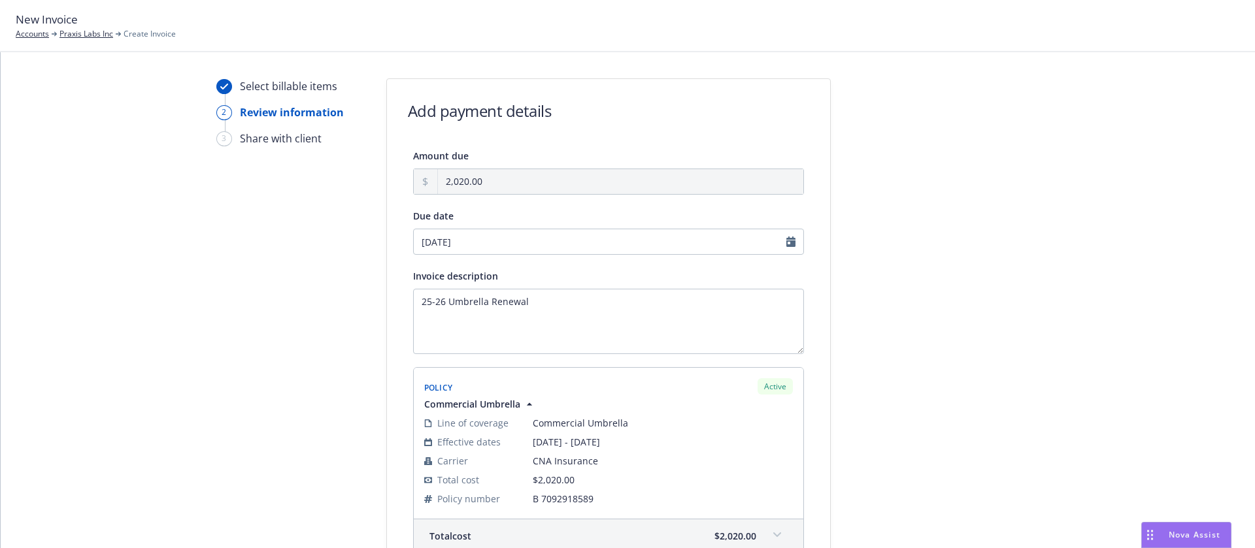
type input "08/18/2025"
click at [892, 330] on div at bounding box center [948, 414] width 183 height 672
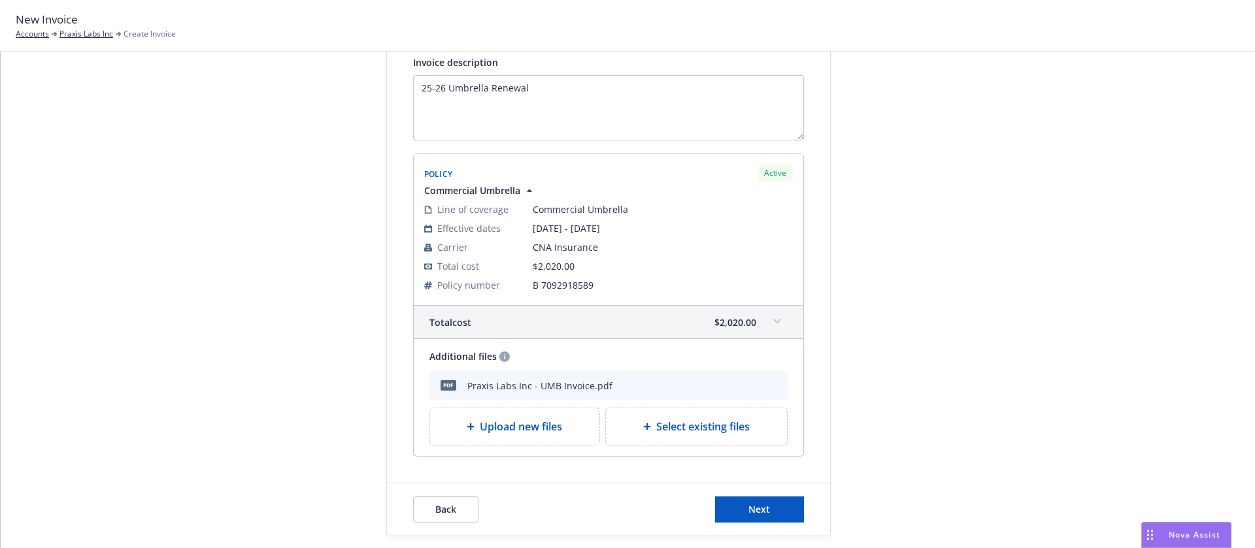
scroll to position [228, 0]
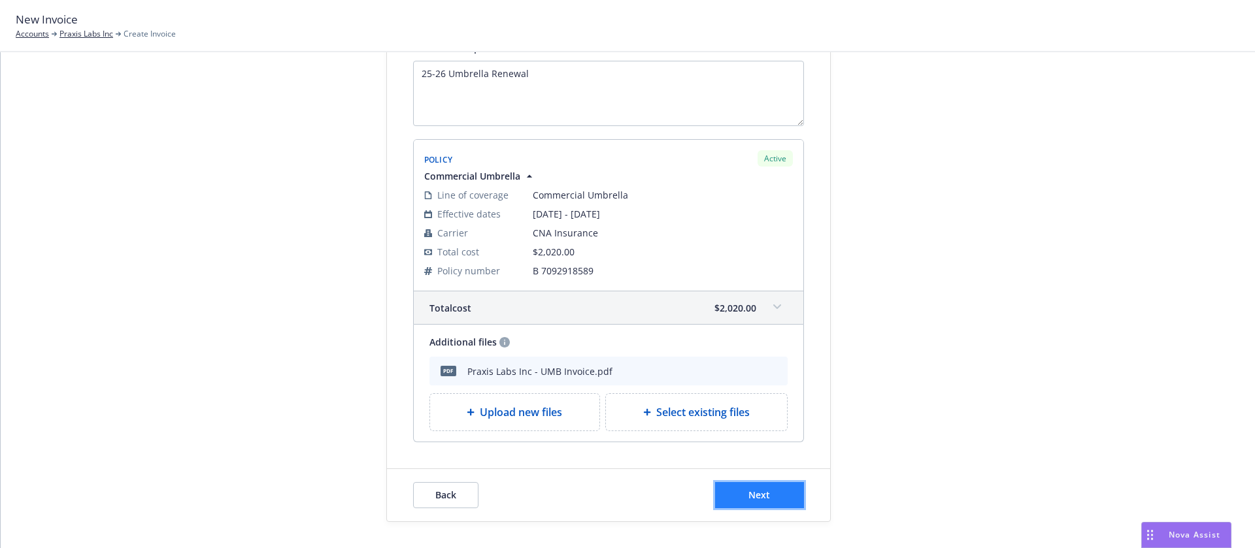
click at [737, 495] on button "Next" at bounding box center [759, 495] width 89 height 26
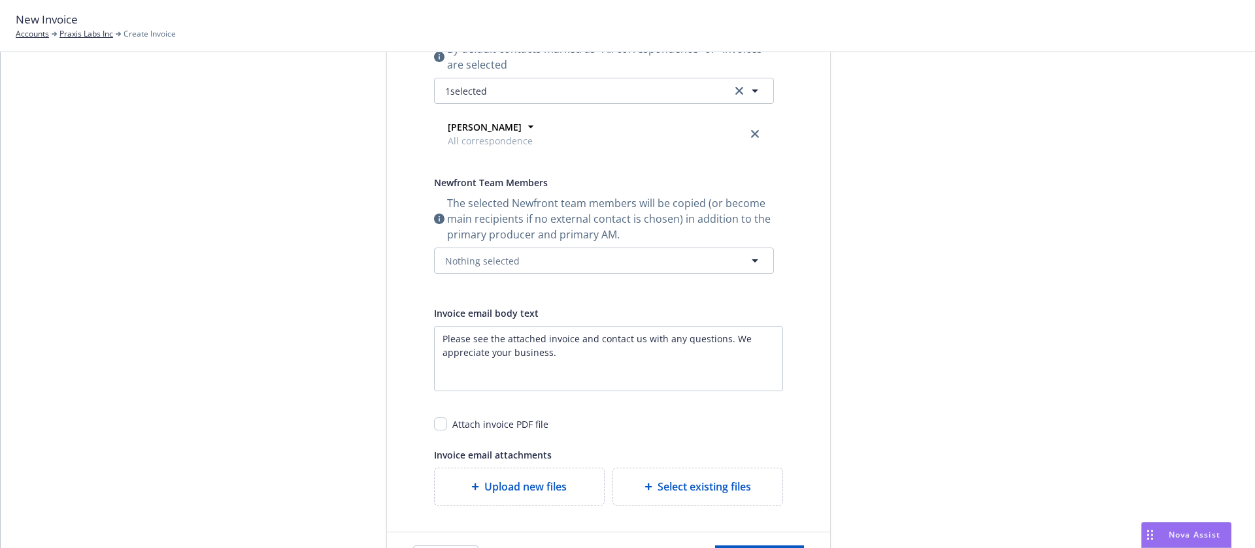
scroll to position [0, 0]
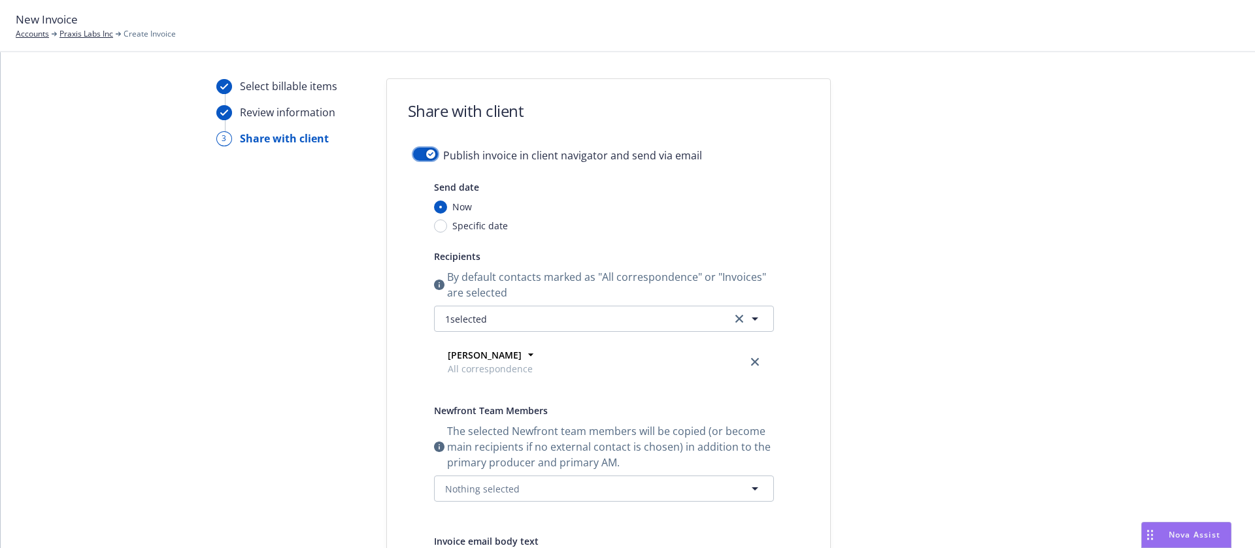
click at [418, 151] on button "button" at bounding box center [425, 154] width 25 height 13
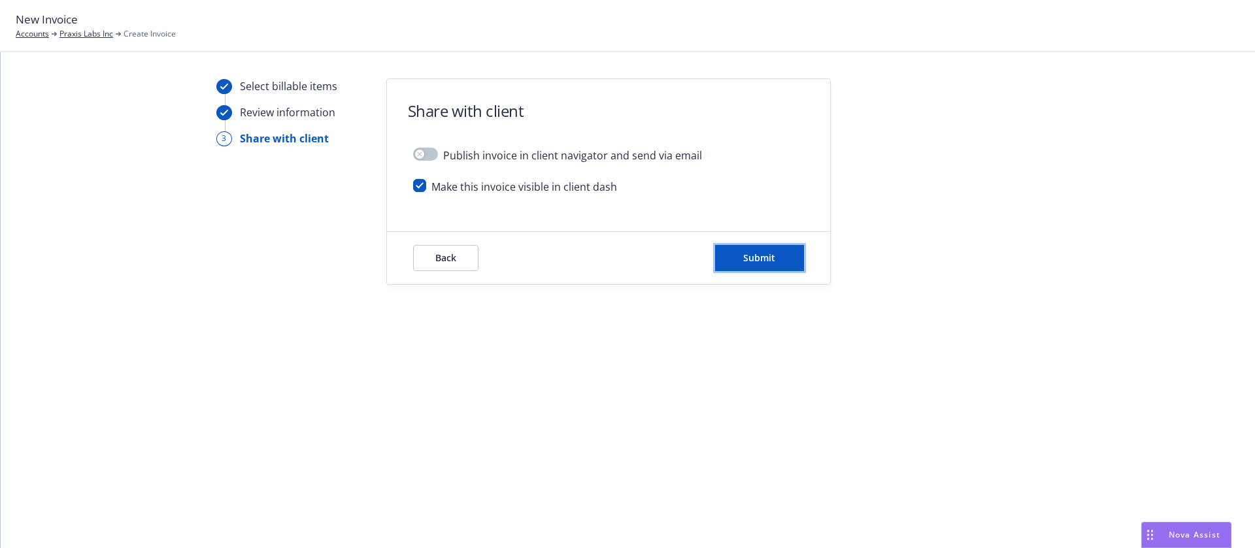
click at [779, 262] on button "Submit" at bounding box center [759, 258] width 89 height 26
